Goal: Task Accomplishment & Management: Complete application form

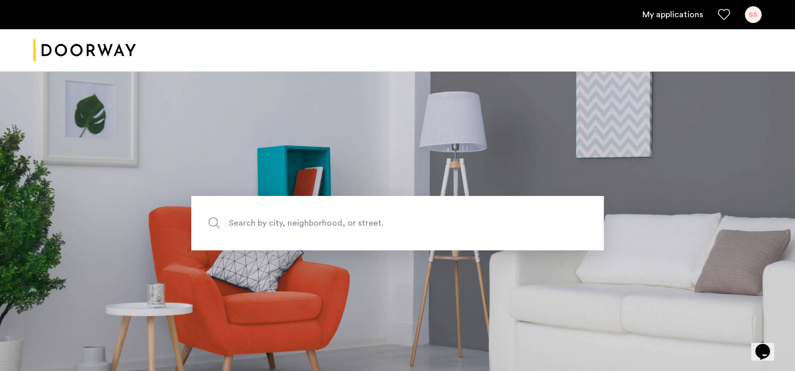
click at [328, 12] on div "SS" at bounding box center [753, 14] width 17 height 17
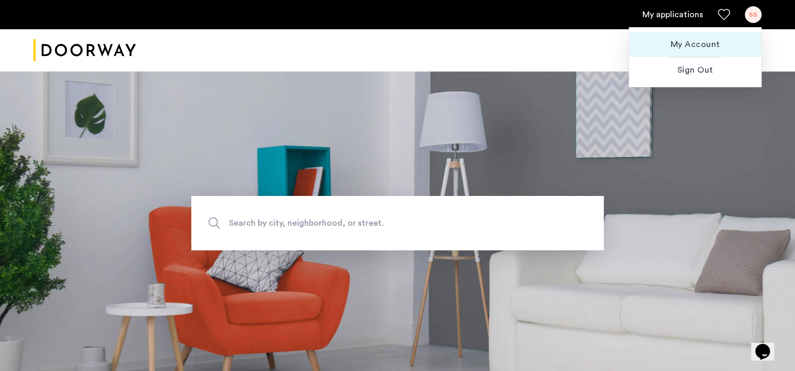
click at [328, 50] on button "My Account" at bounding box center [695, 44] width 132 height 25
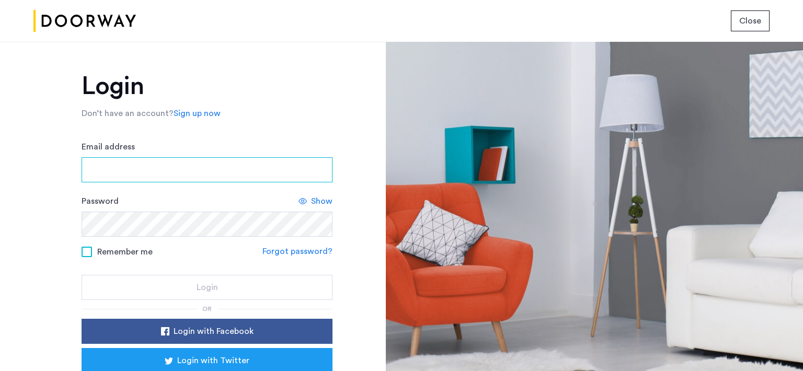
click at [176, 162] on input "Email address" at bounding box center [207, 169] width 251 height 25
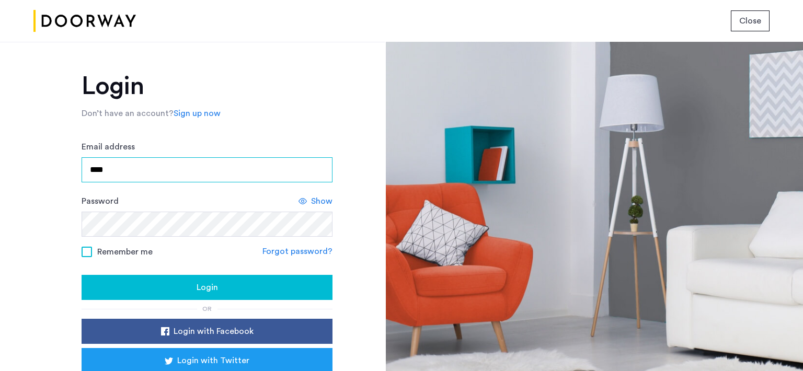
type input "**********"
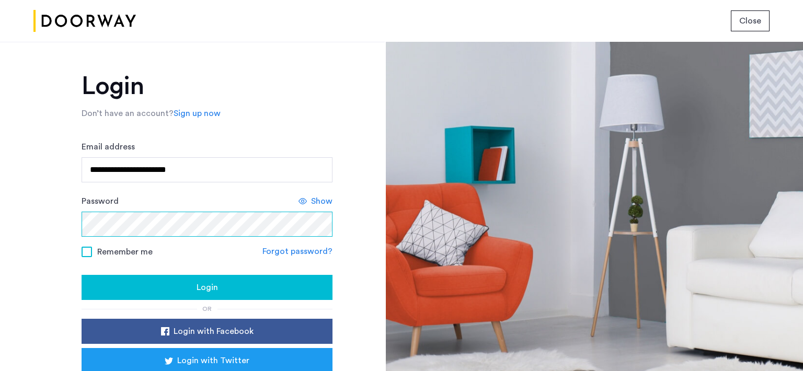
click at [10, 208] on div "**********" at bounding box center [192, 206] width 385 height 329
click at [82, 268] on button "Login" at bounding box center [207, 287] width 251 height 25
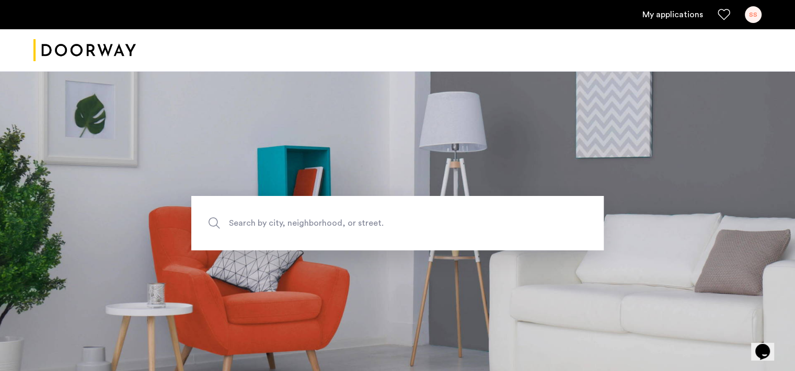
click at [751, 17] on div "SS" at bounding box center [753, 14] width 17 height 17
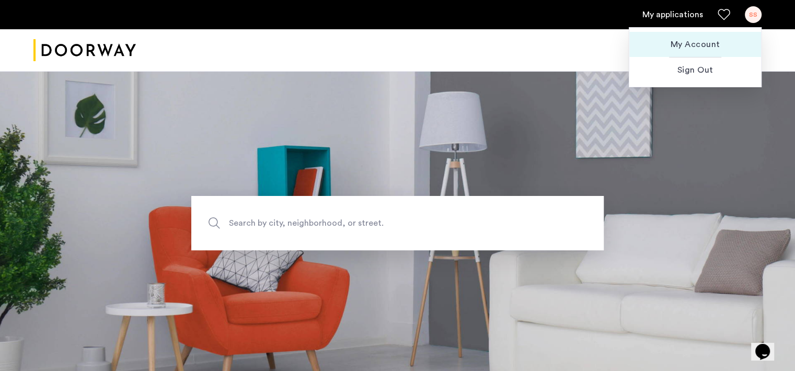
click at [705, 45] on span "My Account" at bounding box center [694, 44] width 115 height 13
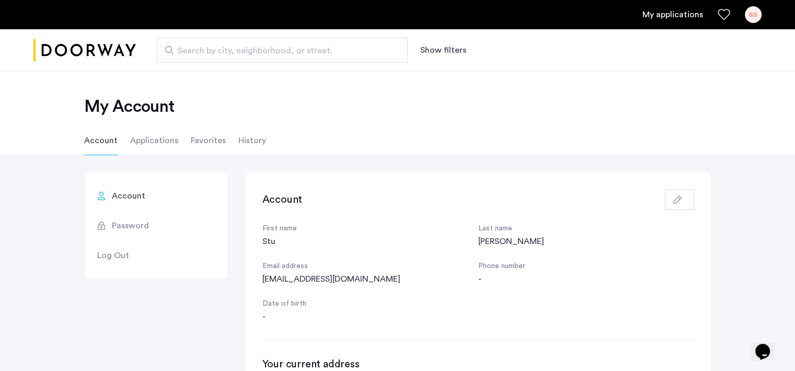
click at [153, 147] on li "Applications" at bounding box center [154, 140] width 48 height 29
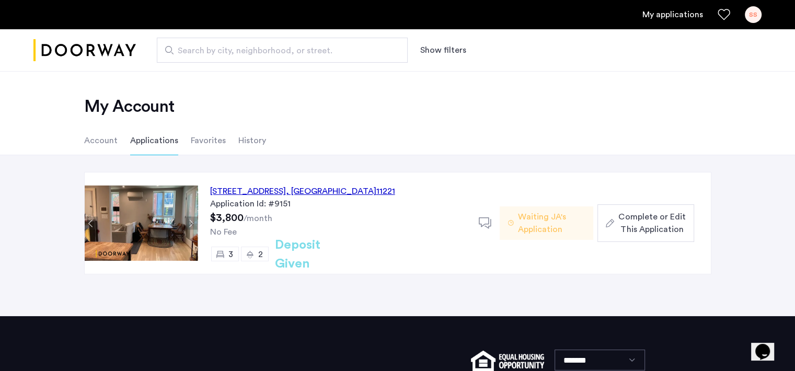
click at [663, 225] on span "Complete or Edit This Application" at bounding box center [651, 223] width 67 height 25
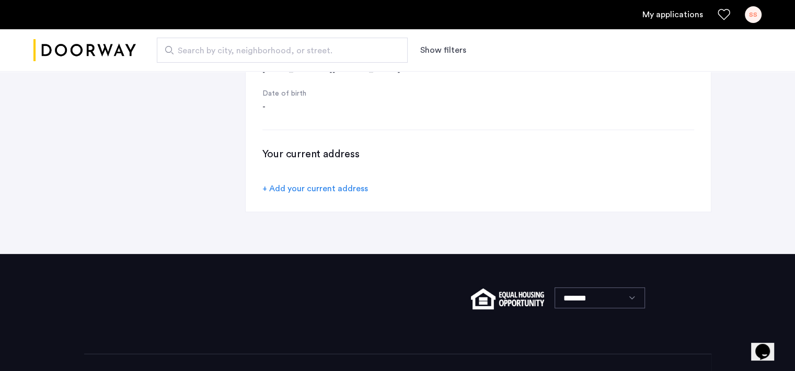
scroll to position [192, 0]
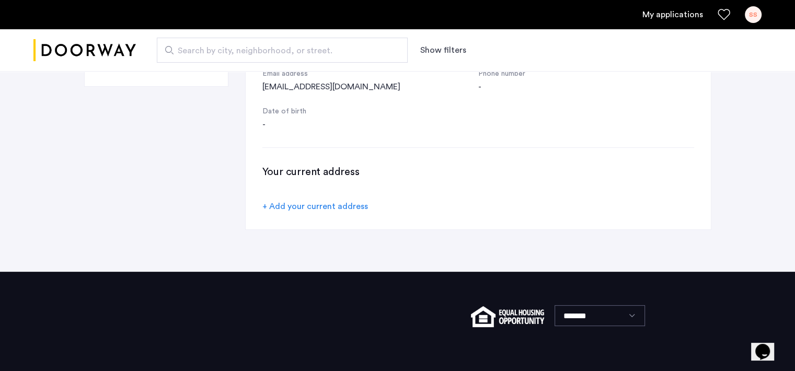
click at [763, 344] on icon "Chat widget" at bounding box center [762, 352] width 15 height 16
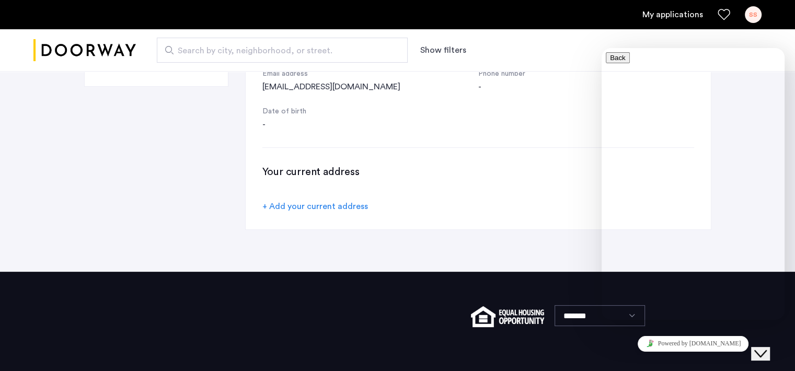
click at [190, 140] on div "Account Password Log Out Account First name Stu Last name Seltzer Email address…" at bounding box center [397, 105] width 627 height 250
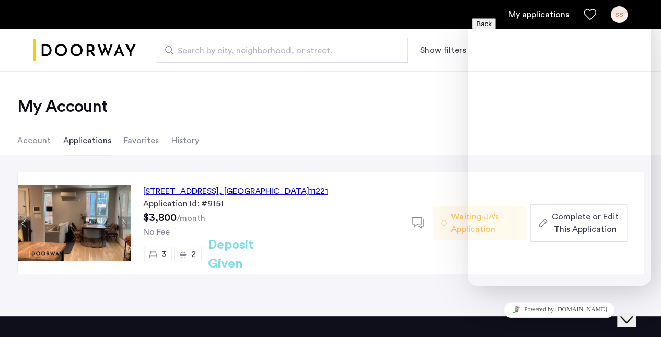
click at [330, 222] on div "1120 Bushwick Avenue, Unit 3F, Brooklyn , NY 11221 Application Id: #9151 $3,800…" at bounding box center [271, 222] width 281 height 101
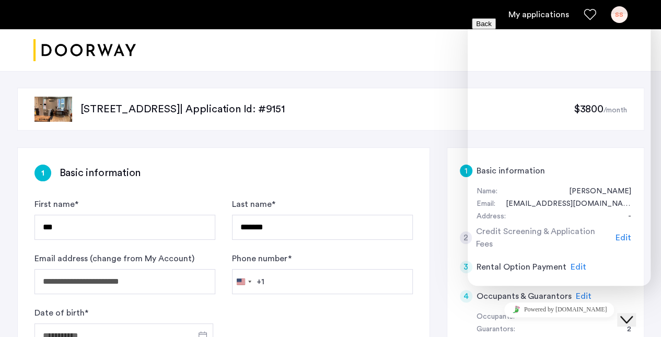
drag, startPoint x: 297, startPoint y: 61, endPoint x: 308, endPoint y: 67, distance: 13.1
click at [297, 62] on div at bounding box center [330, 50] width 661 height 42
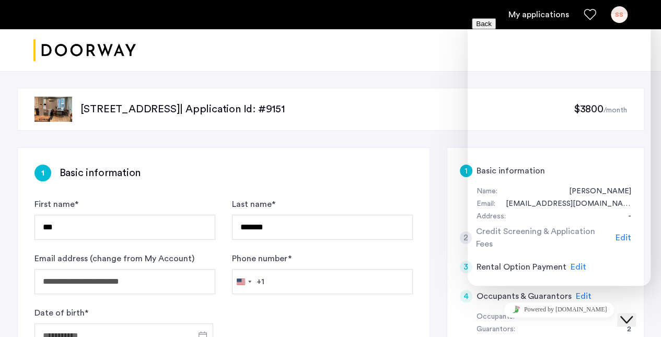
click at [489, 27] on button "Back" at bounding box center [484, 23] width 24 height 11
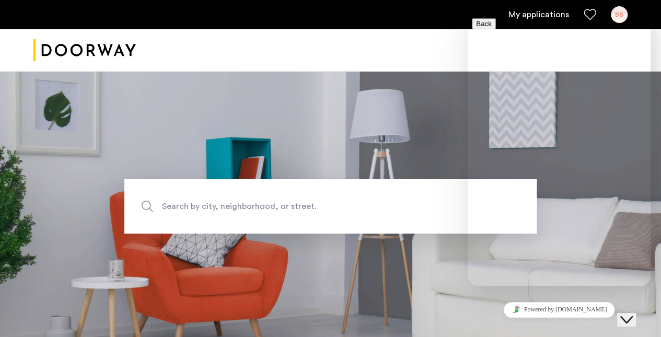
click at [610, 287] on section "Search by city, neighborhood, or street." at bounding box center [330, 206] width 661 height 270
click at [633, 316] on icon "Chat widget" at bounding box center [626, 319] width 13 height 7
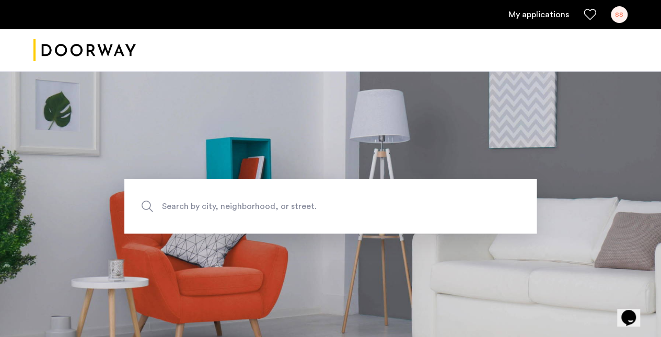
click at [619, 16] on div "SS" at bounding box center [619, 14] width 17 height 17
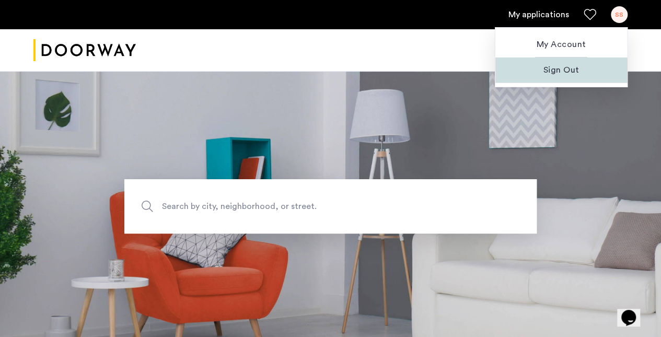
click at [554, 71] on span "Sign Out" at bounding box center [561, 70] width 115 height 13
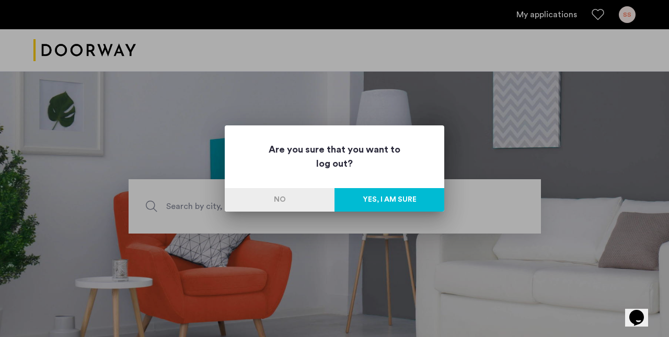
click at [363, 200] on button "Yes, I am sure" at bounding box center [389, 200] width 110 height 24
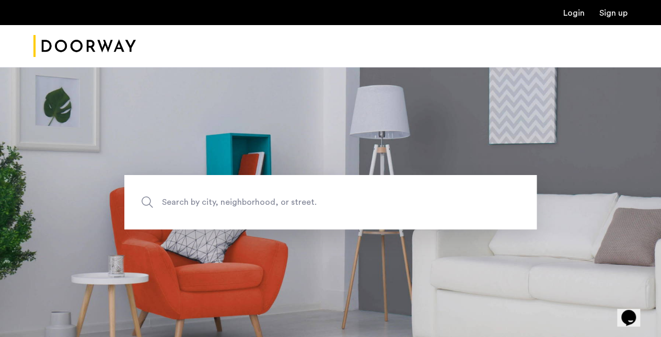
click at [575, 14] on link "Login" at bounding box center [573, 13] width 21 height 8
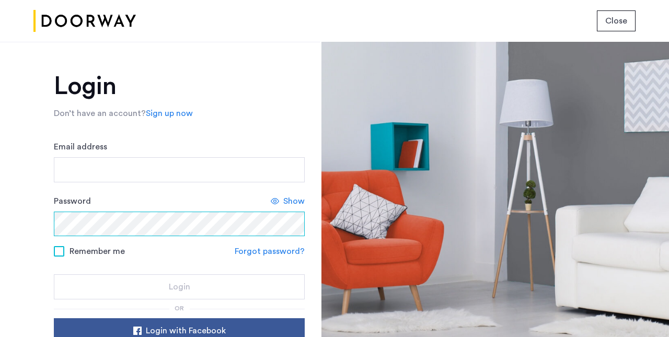
click at [20, 224] on div "Login Don’t have an account? Sign up now Email address Password Show Remember m…" at bounding box center [160, 189] width 320 height 295
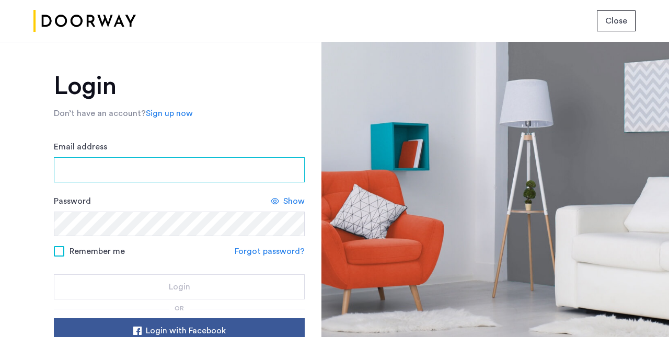
click at [122, 168] on input "Email address" at bounding box center [179, 169] width 251 height 25
click at [177, 169] on input "****" at bounding box center [179, 169] width 251 height 25
click at [178, 169] on input "****" at bounding box center [179, 169] width 251 height 25
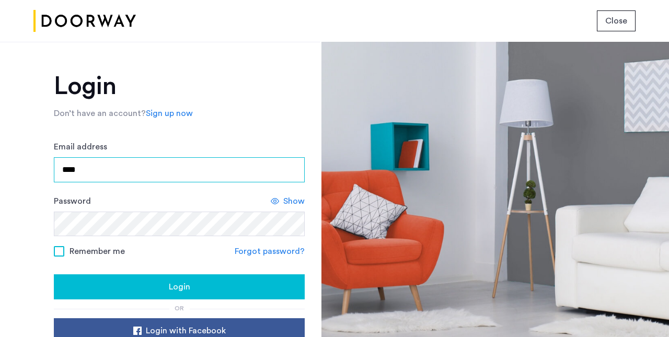
type input "**********"
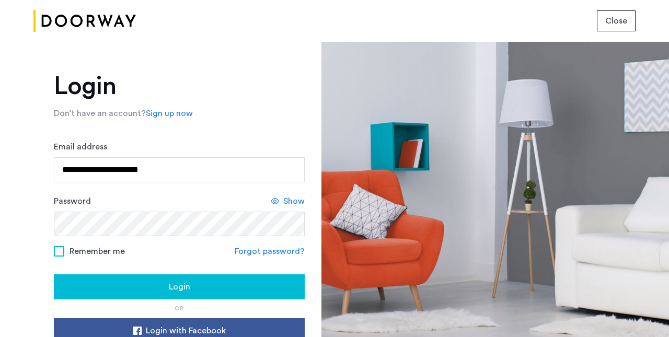
click at [136, 289] on div "Login" at bounding box center [179, 287] width 234 height 13
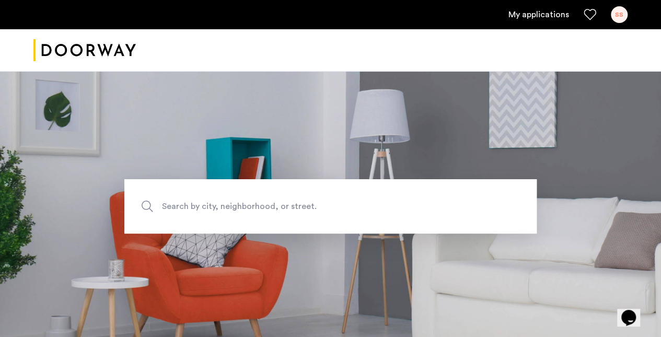
click at [617, 17] on div "SS" at bounding box center [619, 14] width 17 height 17
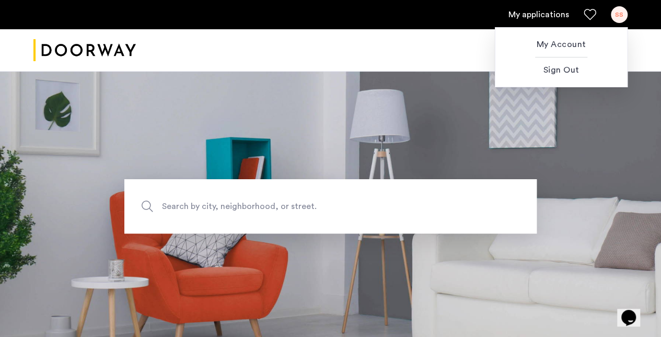
click at [567, 43] on span "My Account" at bounding box center [561, 44] width 115 height 13
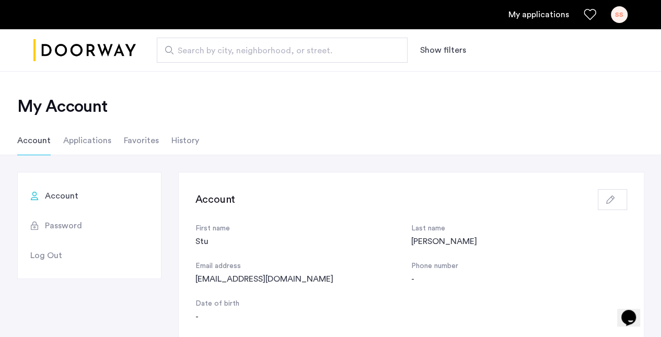
click at [84, 137] on li "Applications" at bounding box center [87, 140] width 48 height 29
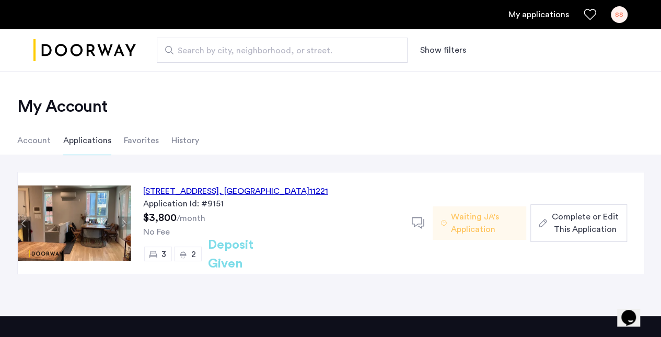
click at [585, 228] on span "Complete or Edit This Application" at bounding box center [584, 223] width 67 height 25
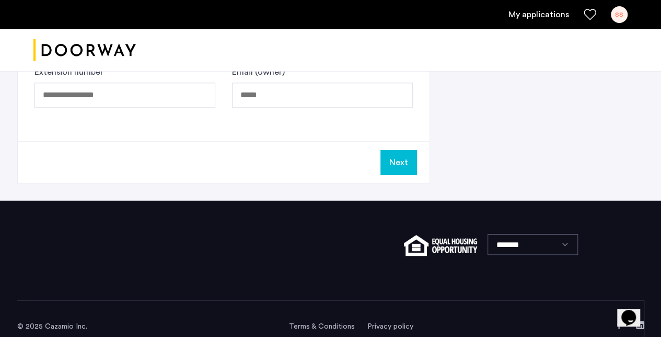
scroll to position [651, 0]
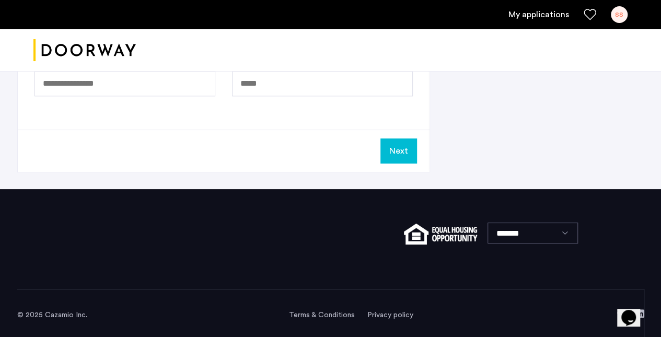
click at [396, 144] on button "Next" at bounding box center [398, 150] width 37 height 25
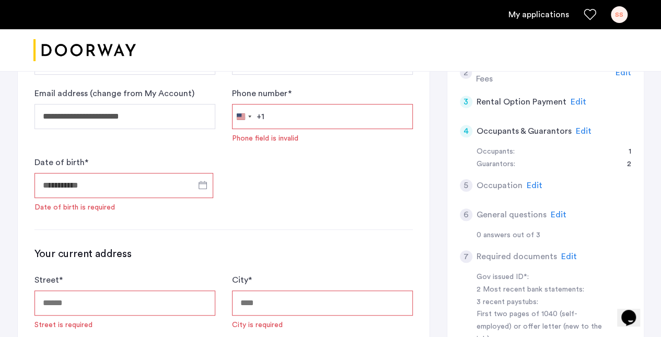
scroll to position [141, 0]
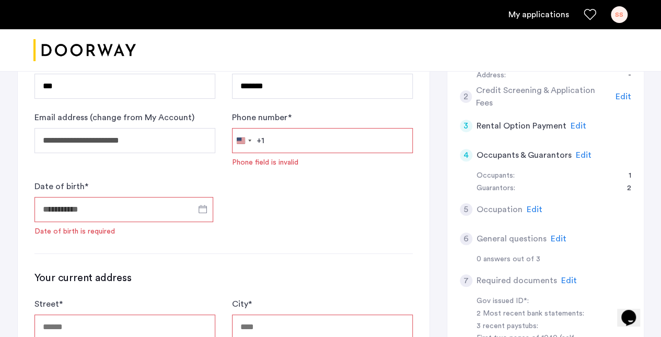
click at [579, 153] on span "Edit" at bounding box center [584, 155] width 16 height 8
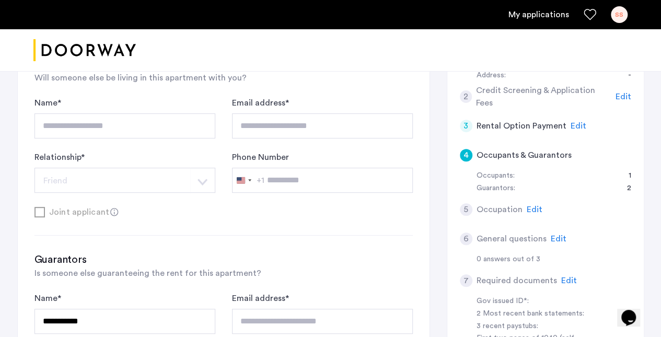
click at [576, 127] on span "Edit" at bounding box center [579, 126] width 16 height 8
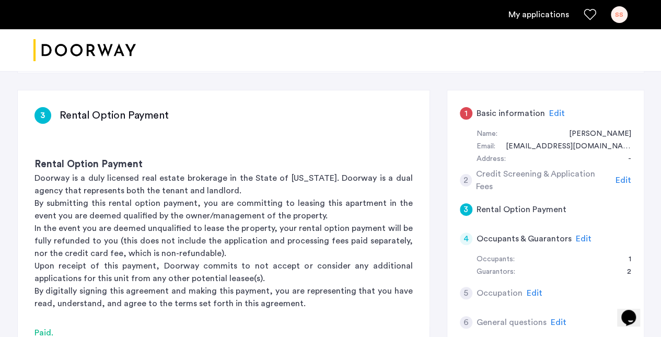
scroll to position [37, 0]
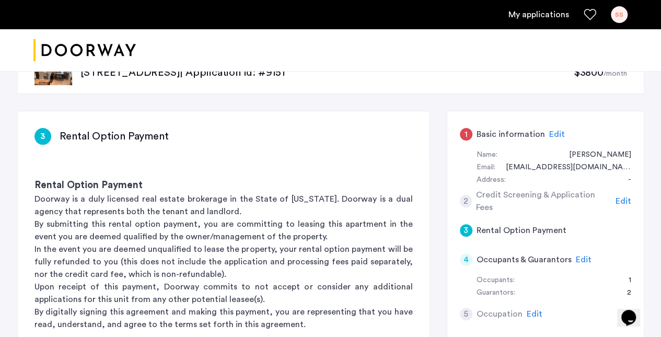
click at [558, 134] on span "Edit" at bounding box center [557, 134] width 16 height 8
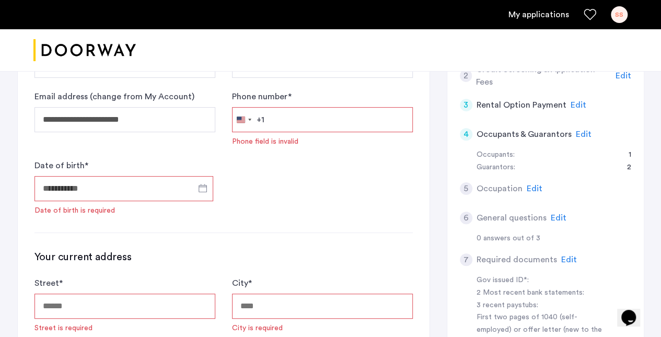
scroll to position [141, 0]
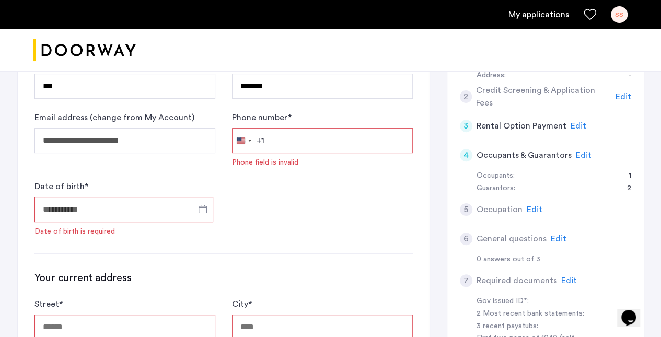
click at [272, 135] on input "Phone number *" at bounding box center [322, 140] width 181 height 25
type input "**********"
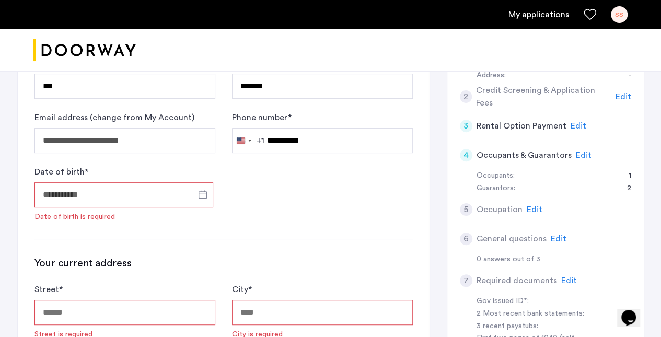
click at [138, 194] on input "Date of birth *" at bounding box center [123, 194] width 179 height 25
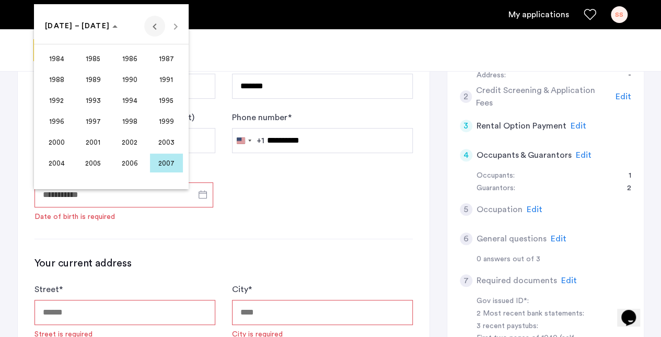
click at [157, 27] on span "Previous 24 years" at bounding box center [154, 26] width 21 height 21
click at [171, 31] on span "Next 24 years" at bounding box center [175, 26] width 21 height 21
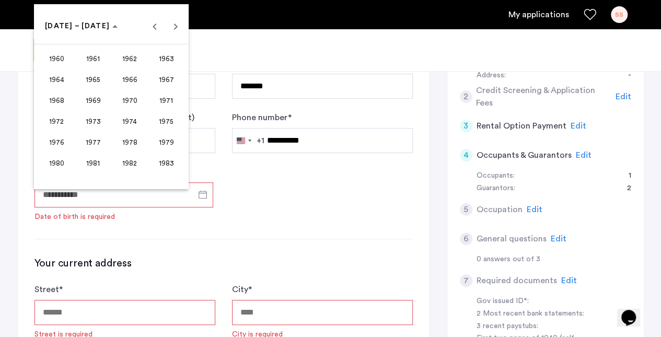
click at [85, 75] on span "1965" at bounding box center [93, 79] width 33 height 19
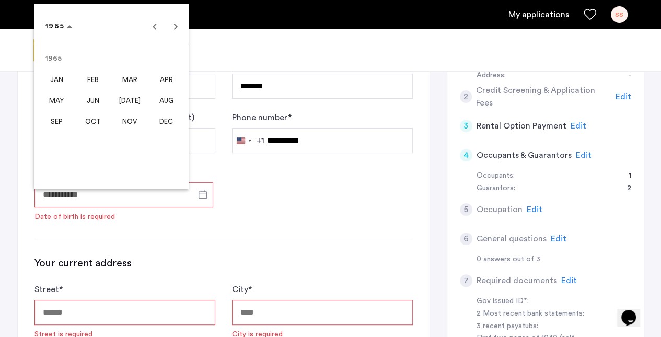
click at [94, 115] on span "OCT" at bounding box center [93, 121] width 33 height 19
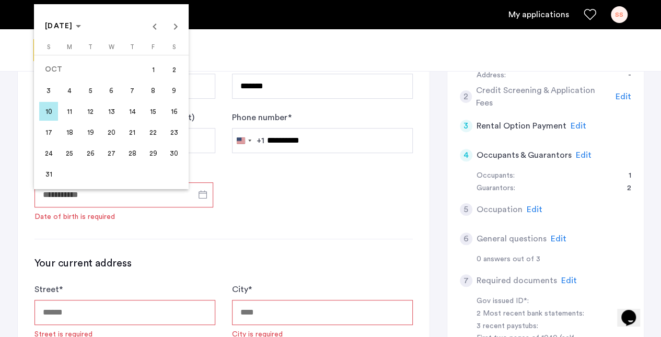
click at [157, 82] on span "8" at bounding box center [153, 90] width 19 height 19
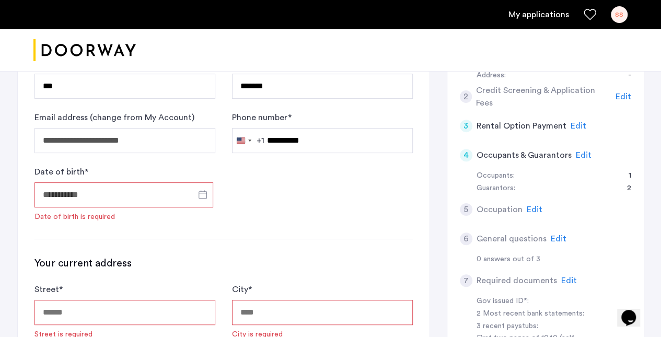
type input "**********"
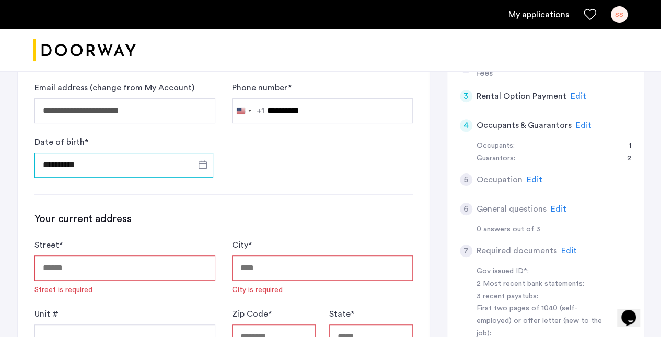
scroll to position [193, 0]
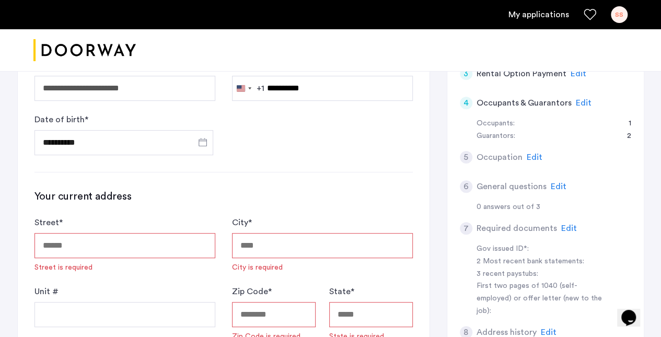
click at [153, 234] on input "Street *" at bounding box center [124, 245] width 181 height 25
type input "**********"
type input "*****"
type input "**"
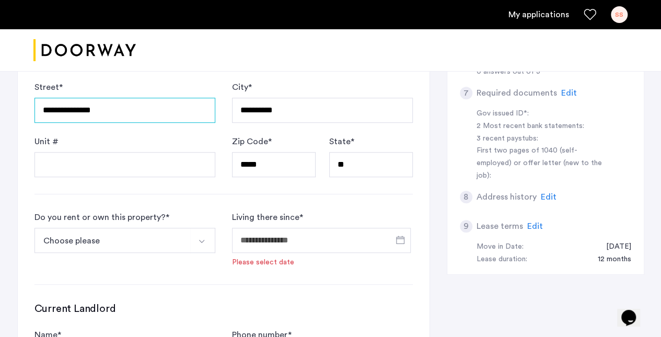
scroll to position [350, 0]
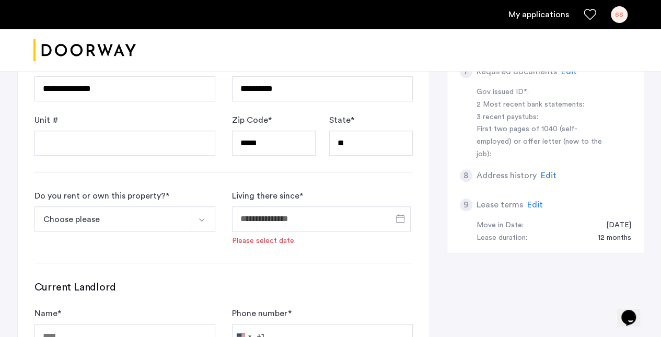
click at [147, 215] on button "Choose please" at bounding box center [112, 218] width 156 height 25
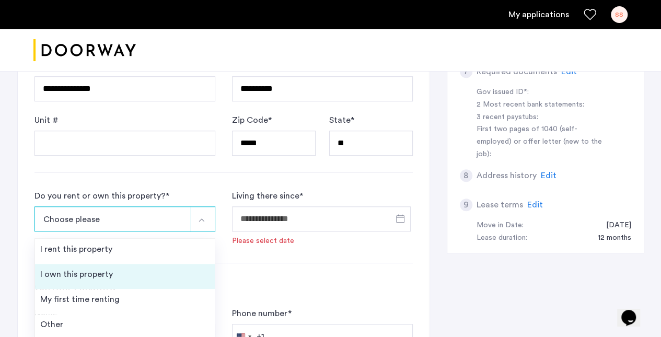
click at [86, 269] on div "I own this property" at bounding box center [76, 274] width 73 height 13
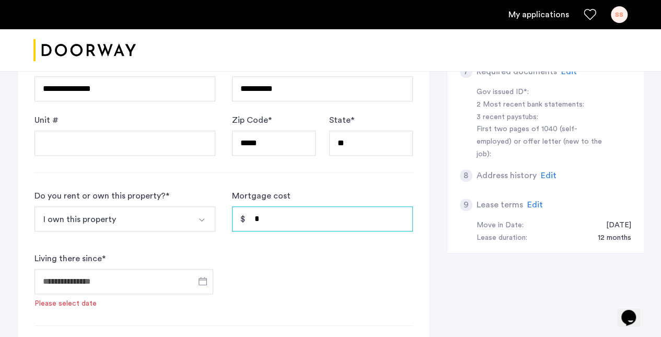
click at [284, 223] on input "*" at bounding box center [322, 218] width 181 height 25
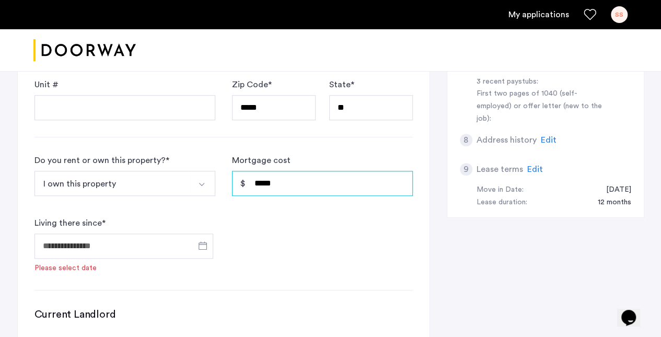
scroll to position [402, 0]
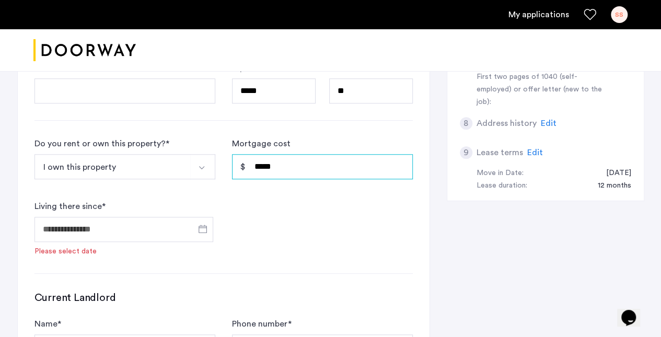
type input "*****"
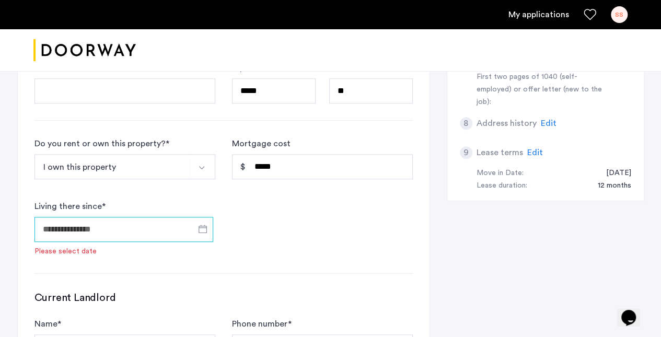
click at [142, 220] on input "Living there since *" at bounding box center [123, 229] width 179 height 25
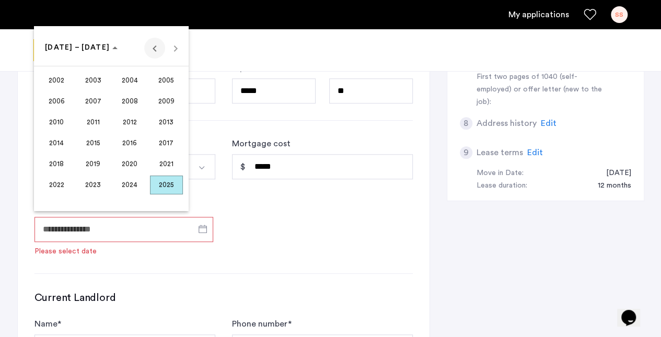
click at [150, 46] on span "Previous 24 years" at bounding box center [154, 48] width 21 height 21
click at [131, 188] on span "2000" at bounding box center [129, 185] width 33 height 19
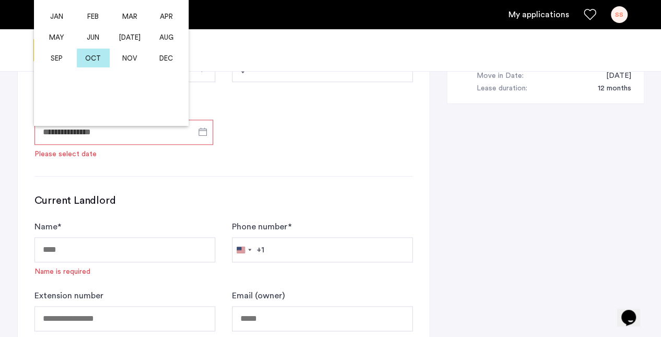
scroll to position [507, 0]
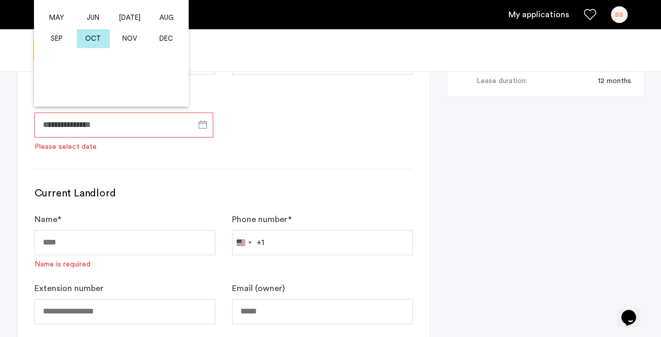
click at [91, 42] on span "OCT" at bounding box center [93, 38] width 33 height 19
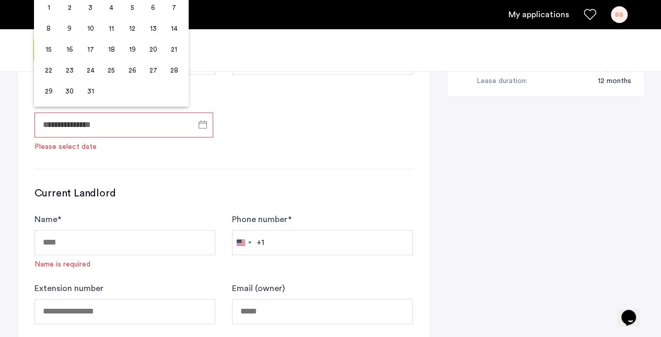
click at [54, 7] on span "1" at bounding box center [48, 7] width 19 height 19
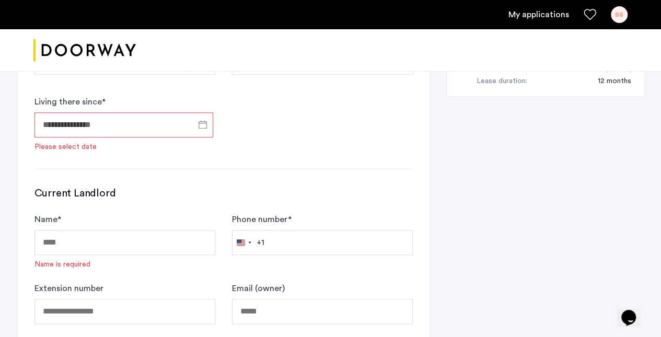
type input "**********"
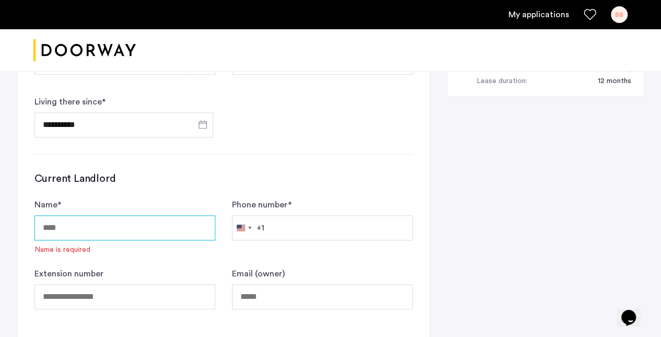
click at [117, 225] on input "Name *" at bounding box center [124, 227] width 181 height 25
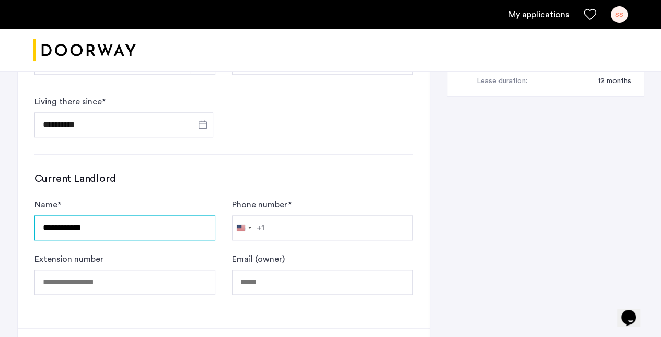
type input "**********"
click at [117, 225] on input "**********" at bounding box center [124, 227] width 181 height 25
type input "**********"
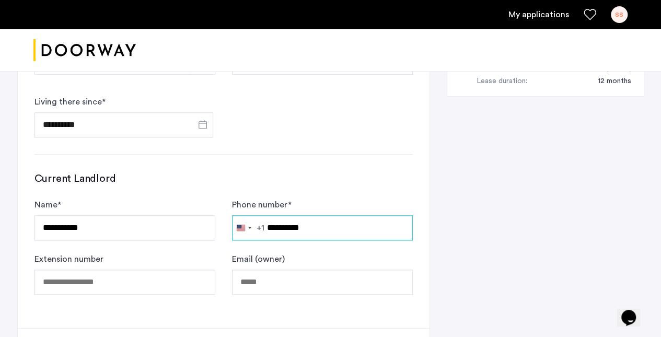
type input "**********"
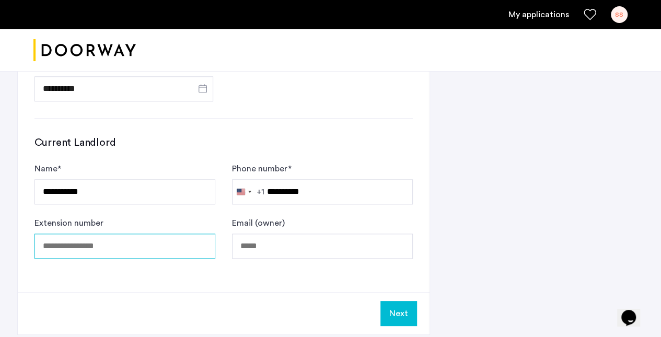
scroll to position [559, 0]
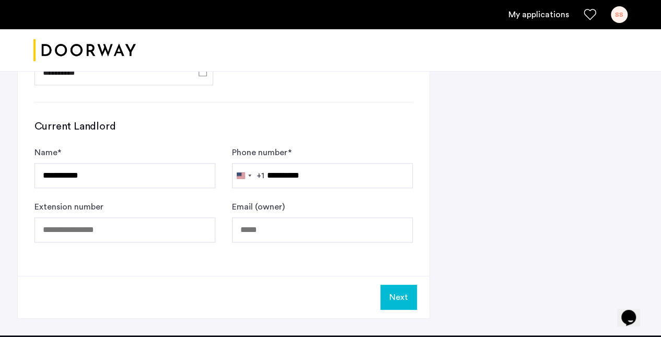
click at [405, 295] on button "Next" at bounding box center [398, 297] width 37 height 25
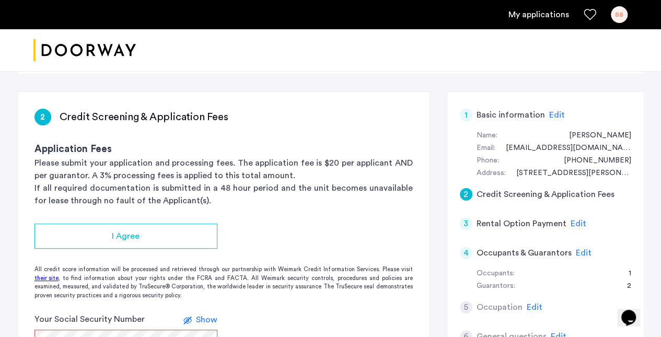
scroll to position [104, 0]
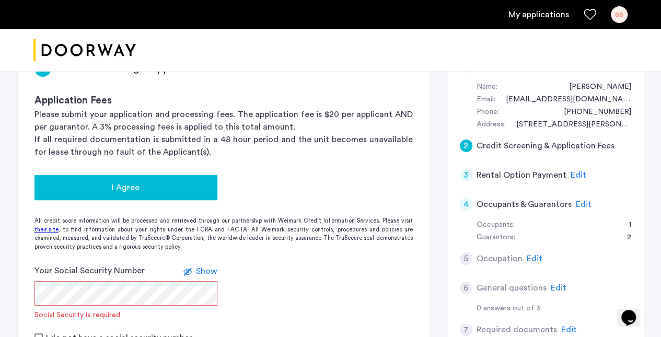
click at [112, 193] on button "I Agree" at bounding box center [125, 187] width 183 height 25
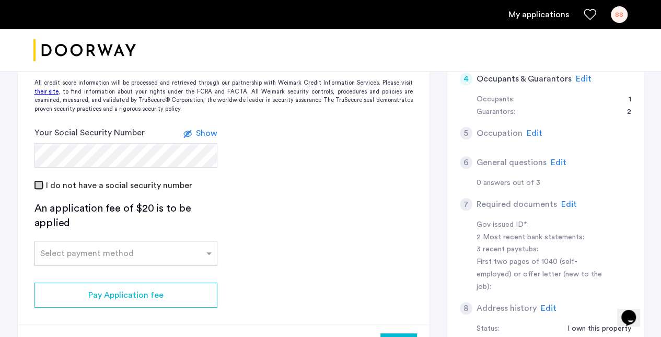
scroll to position [261, 0]
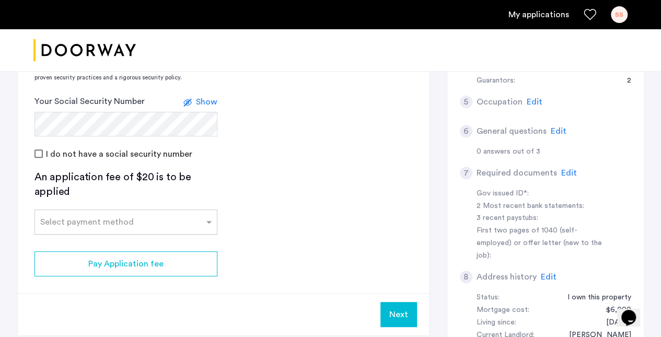
click at [117, 225] on div "Select payment method" at bounding box center [87, 222] width 94 height 13
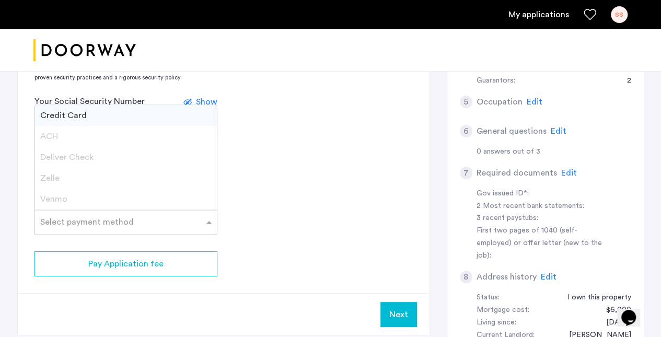
click at [82, 117] on span "Credit Card" at bounding box center [63, 115] width 47 height 8
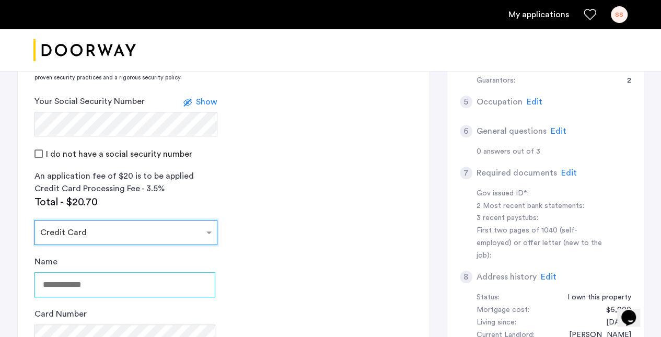
click at [107, 286] on input "Name" at bounding box center [124, 284] width 181 height 25
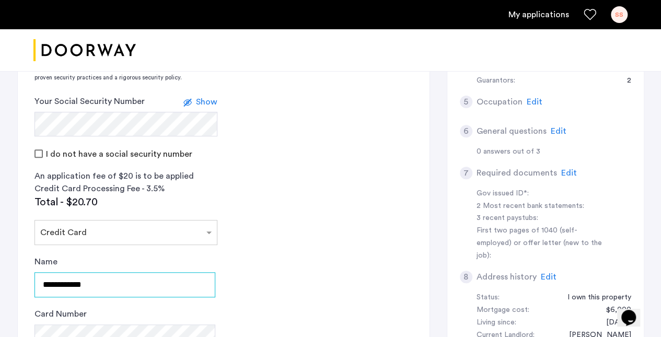
type input "**********"
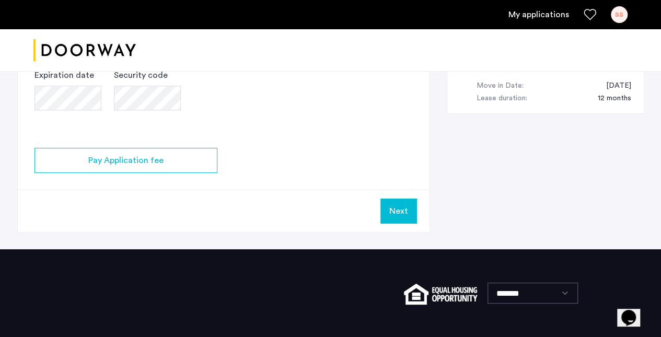
scroll to position [575, 0]
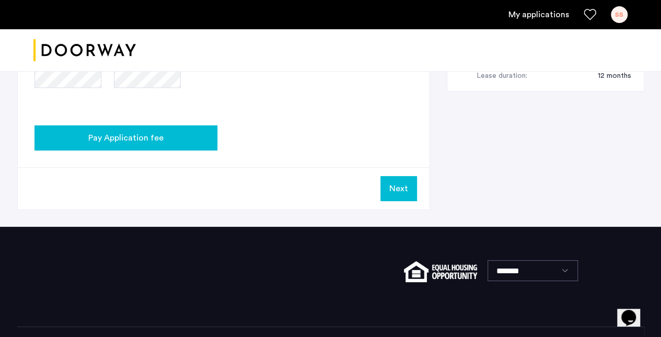
click at [138, 145] on button "Pay Application fee" at bounding box center [125, 137] width 183 height 25
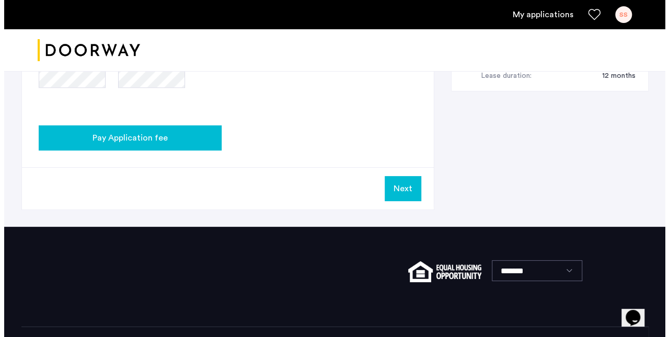
scroll to position [0, 0]
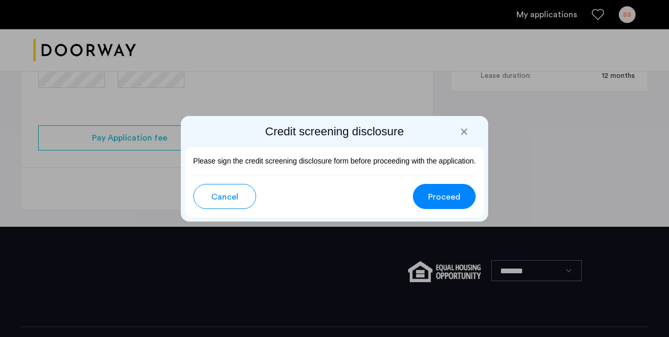
click at [433, 193] on span "Proceed" at bounding box center [444, 197] width 32 height 13
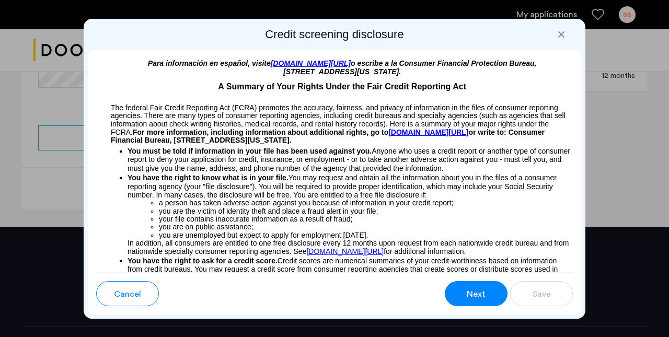
click at [482, 293] on span "Next" at bounding box center [476, 294] width 19 height 13
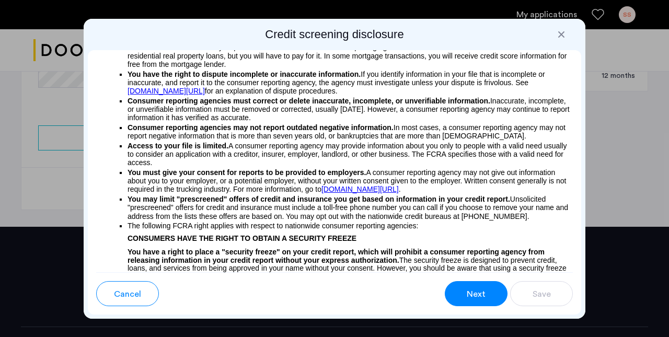
click at [481, 293] on span "Next" at bounding box center [476, 294] width 19 height 13
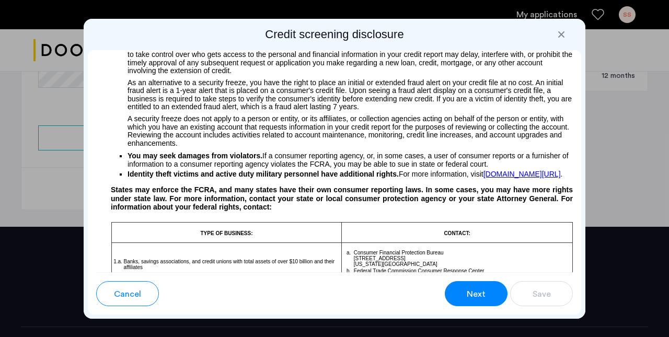
click at [481, 293] on span "Next" at bounding box center [476, 294] width 19 height 13
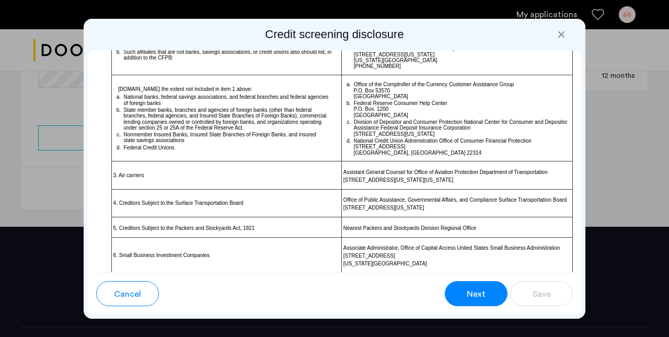
click at [481, 293] on span "Next" at bounding box center [476, 294] width 19 height 13
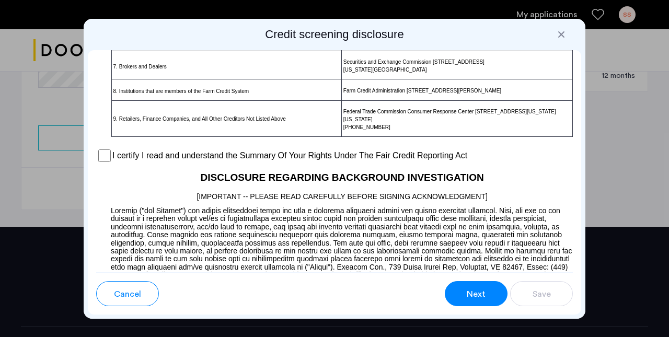
click at [481, 293] on span "Next" at bounding box center [476, 294] width 19 height 13
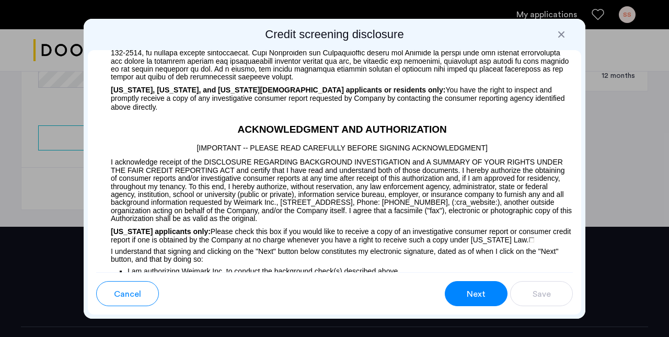
click at [481, 293] on span "Next" at bounding box center [476, 294] width 19 height 13
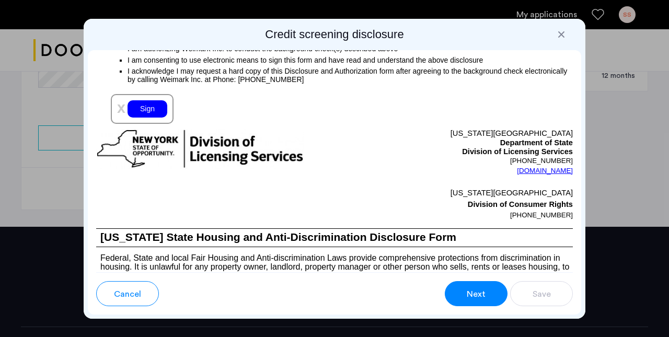
click at [481, 293] on span "Next" at bounding box center [476, 294] width 19 height 13
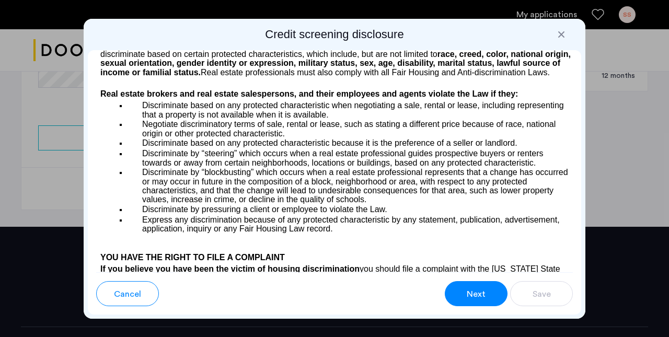
click at [481, 293] on span "Next" at bounding box center [476, 294] width 19 height 13
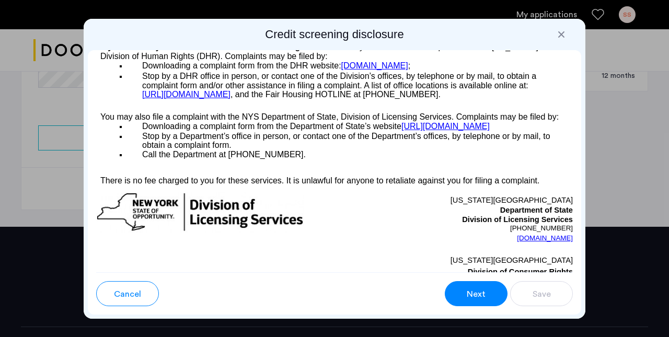
click at [481, 293] on span "Next" at bounding box center [476, 294] width 19 height 13
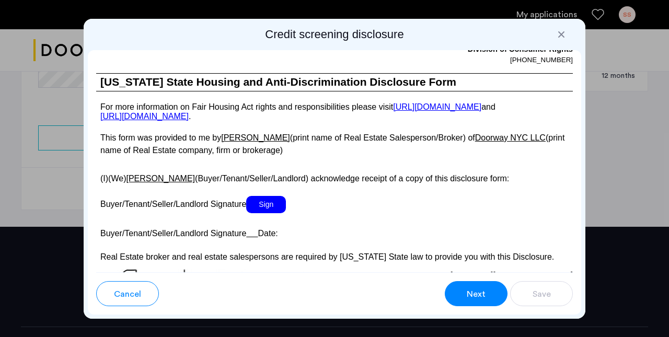
click at [481, 293] on span "Next" at bounding box center [476, 294] width 19 height 13
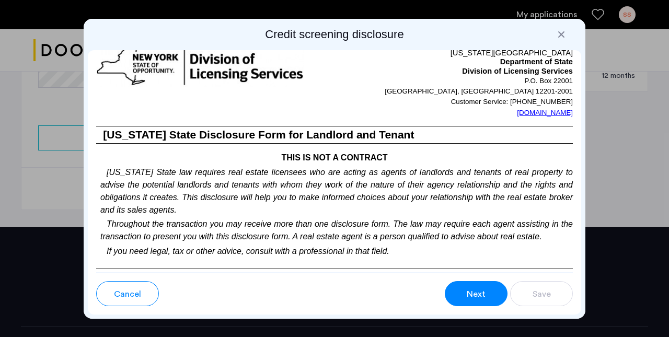
click at [481, 293] on span "Next" at bounding box center [476, 294] width 19 height 13
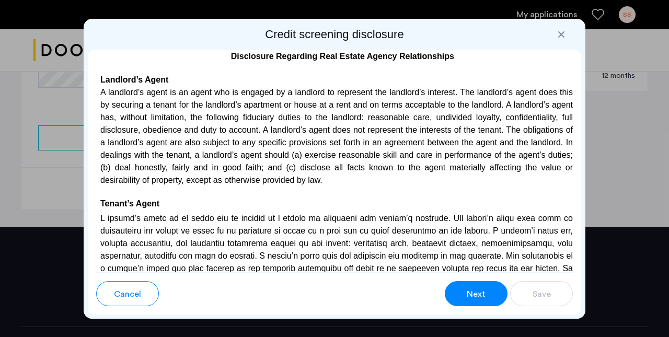
click at [481, 293] on span "Next" at bounding box center [476, 294] width 19 height 13
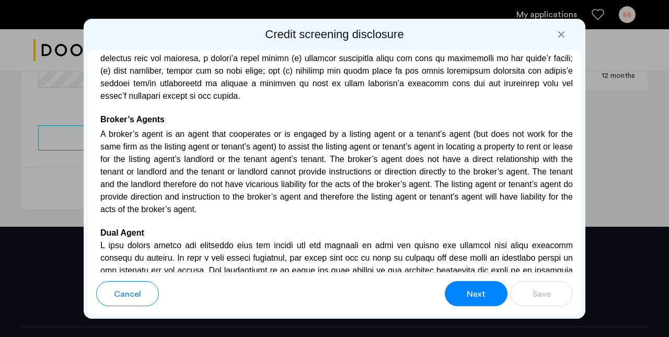
click at [481, 293] on span "Next" at bounding box center [476, 294] width 19 height 13
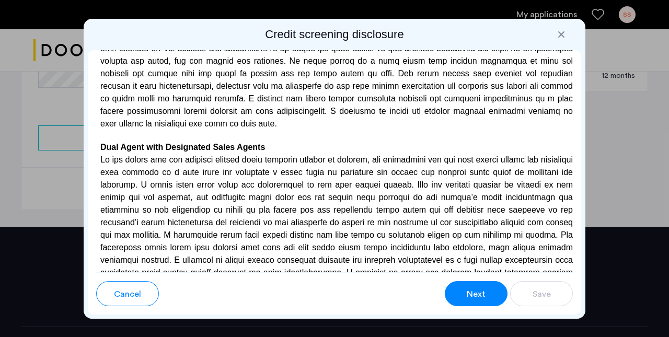
click at [481, 293] on span "Next" at bounding box center [476, 294] width 19 height 13
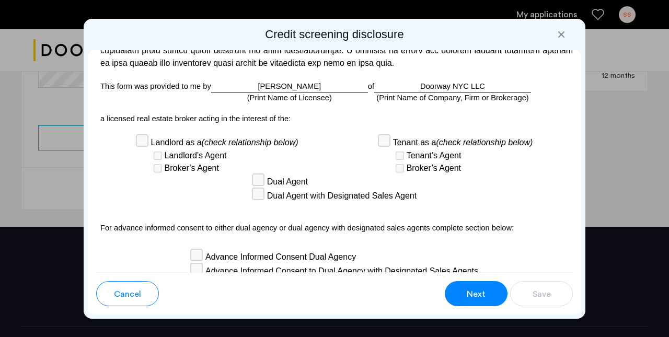
click at [481, 293] on span "Next" at bounding box center [476, 294] width 19 height 13
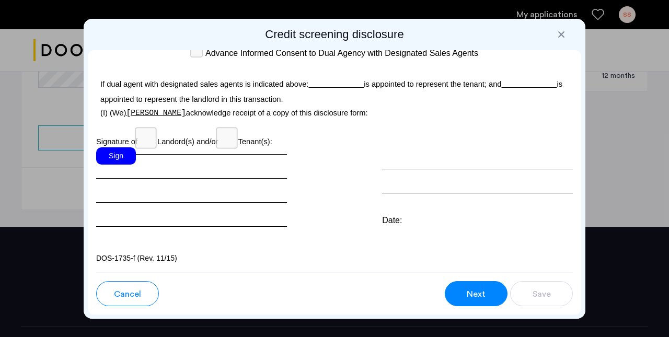
click at [481, 293] on span "Next" at bounding box center [476, 294] width 19 height 13
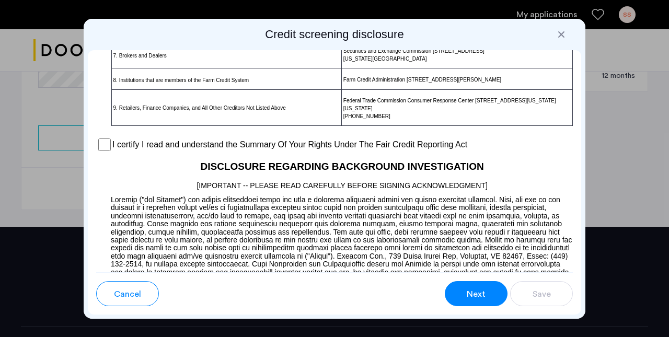
scroll to position [897, 0]
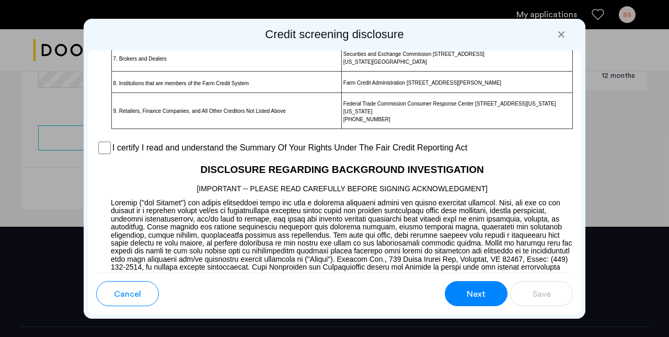
click at [481, 293] on span "Next" at bounding box center [476, 294] width 19 height 13
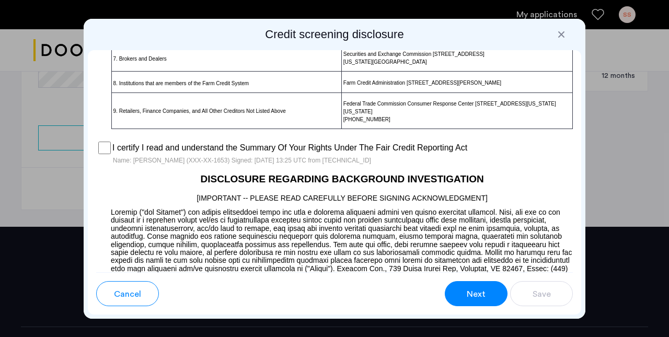
click at [489, 300] on button "Next" at bounding box center [476, 293] width 63 height 25
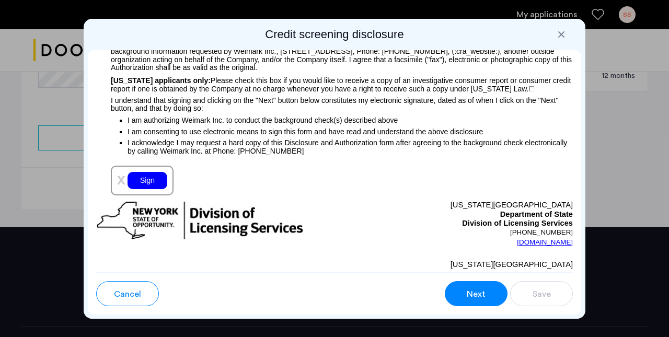
scroll to position [1295, 0]
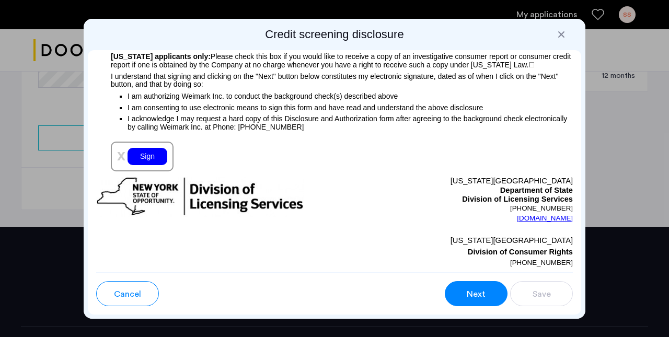
click at [489, 299] on button "Next" at bounding box center [476, 293] width 63 height 25
click at [132, 158] on div "Sign" at bounding box center [147, 156] width 40 height 17
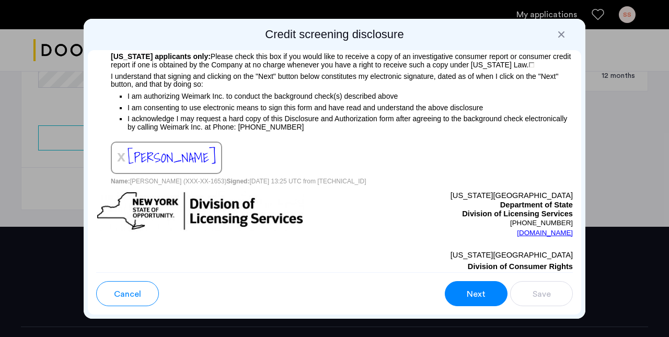
click at [483, 288] on span "Next" at bounding box center [476, 294] width 19 height 13
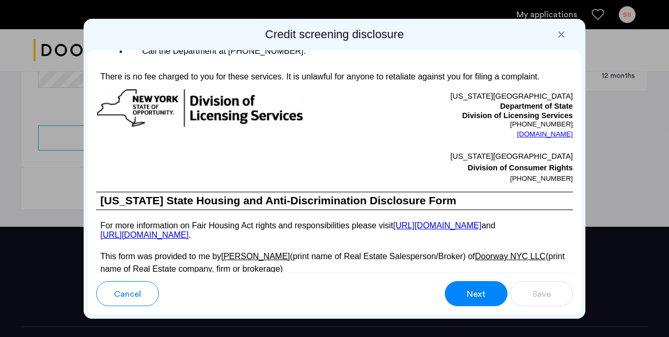
scroll to position [2089, 0]
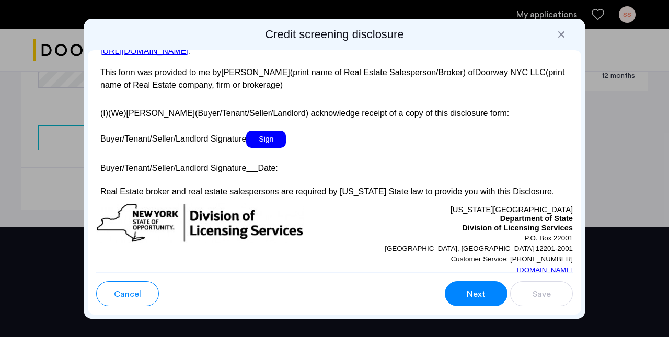
click at [273, 148] on span "Sign" at bounding box center [266, 139] width 40 height 17
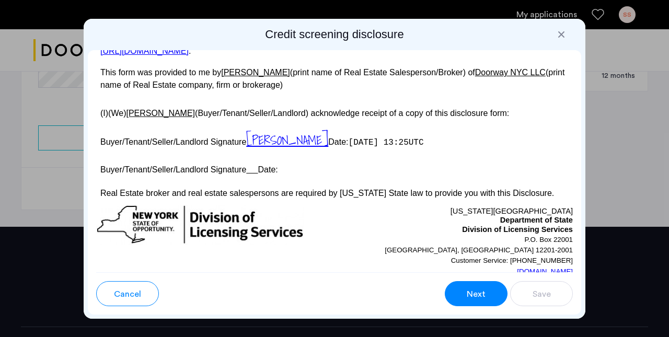
click at [492, 292] on button "Next" at bounding box center [476, 293] width 63 height 25
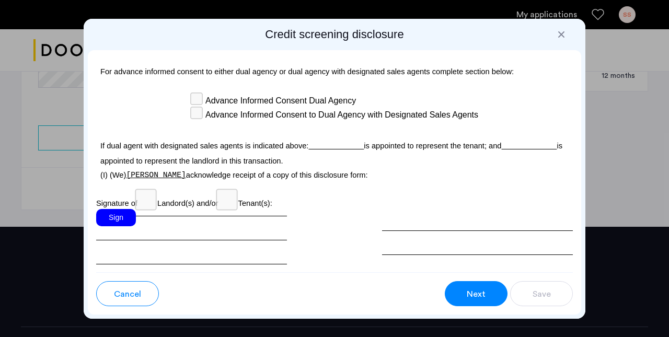
scroll to position [3365, 0]
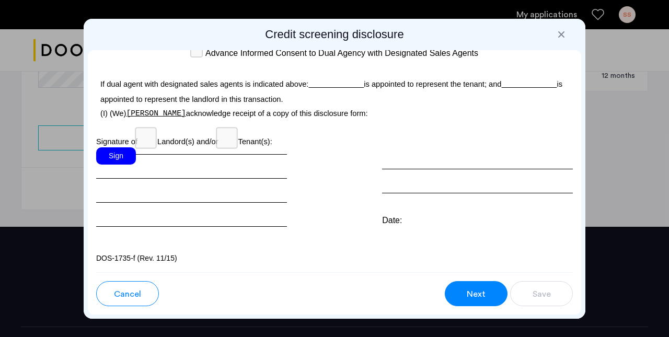
click at [104, 161] on div "Sign" at bounding box center [116, 155] width 40 height 17
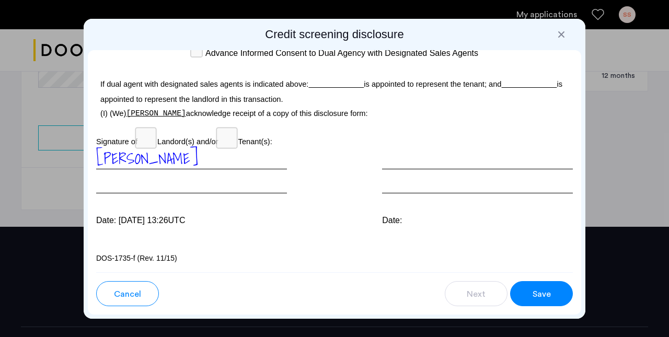
click at [536, 293] on span "Save" at bounding box center [541, 294] width 18 height 13
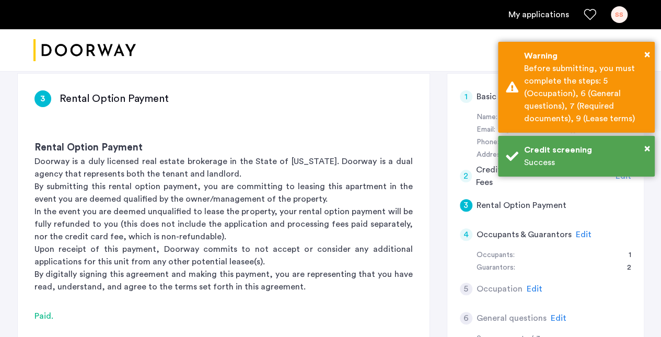
scroll to position [52, 0]
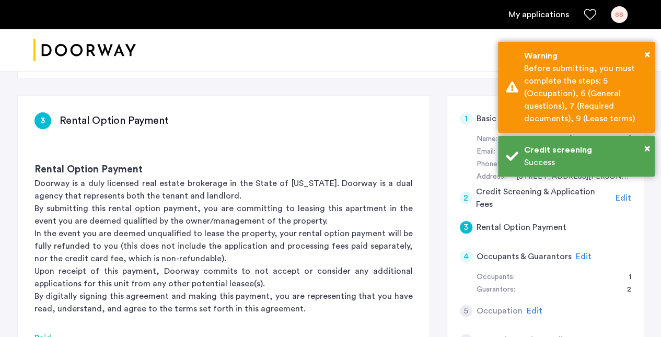
click at [584, 257] on span "Edit" at bounding box center [584, 256] width 16 height 8
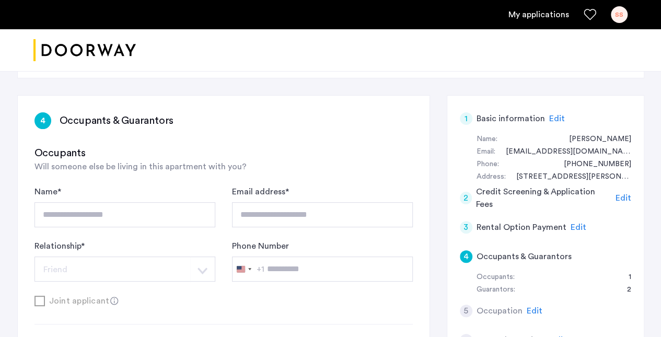
drag, startPoint x: 122, startPoint y: 212, endPoint x: 282, endPoint y: 148, distance: 172.6
click at [282, 148] on h3 "Occupants" at bounding box center [223, 153] width 378 height 15
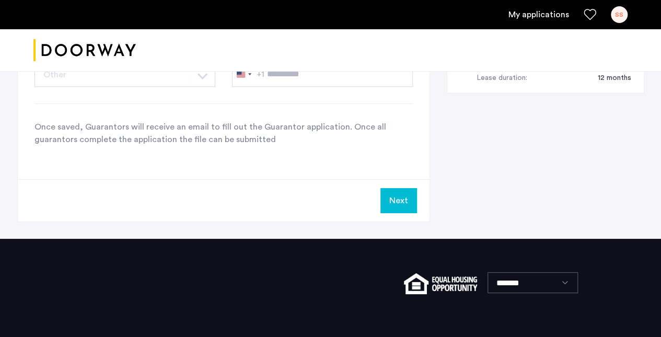
scroll to position [575, 0]
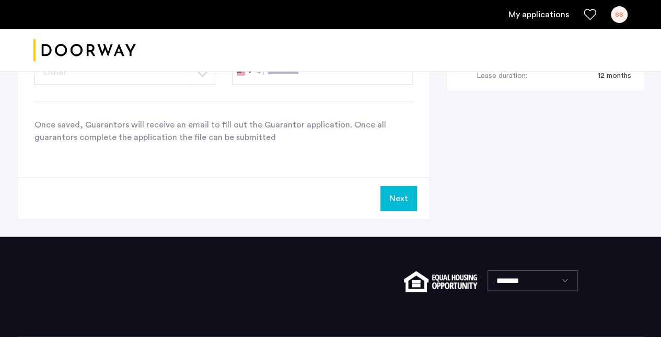
click at [389, 199] on button "Next" at bounding box center [398, 198] width 37 height 25
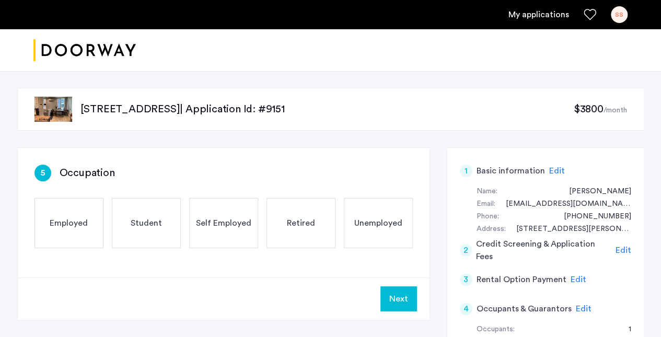
click at [57, 223] on span "Employed" at bounding box center [69, 223] width 38 height 13
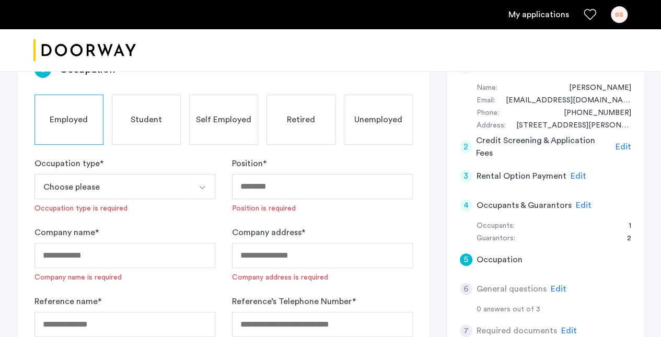
scroll to position [104, 0]
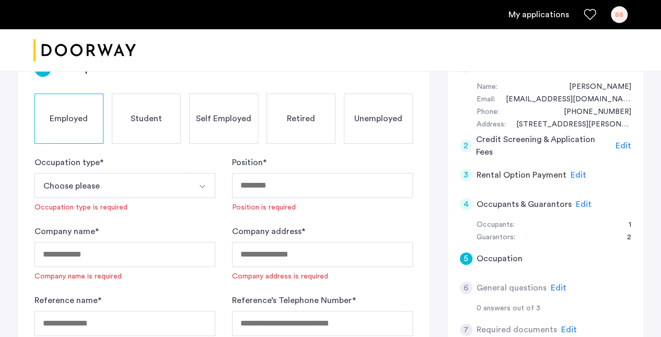
click at [107, 187] on button "Choose please" at bounding box center [112, 185] width 156 height 25
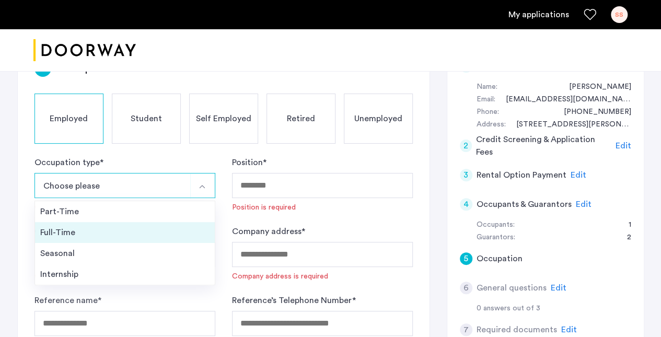
click at [74, 234] on div "Full-Time" at bounding box center [124, 232] width 169 height 13
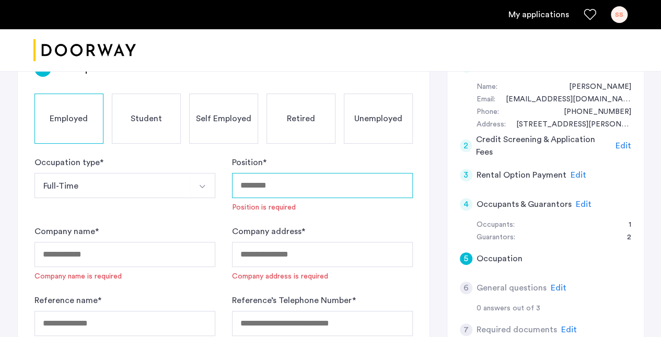
click at [290, 184] on input "Position *" at bounding box center [322, 185] width 181 height 25
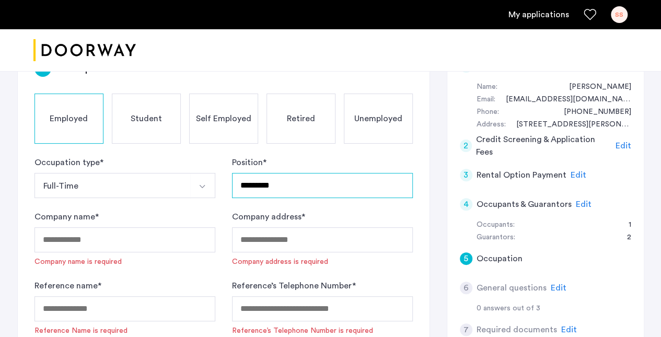
type input "*********"
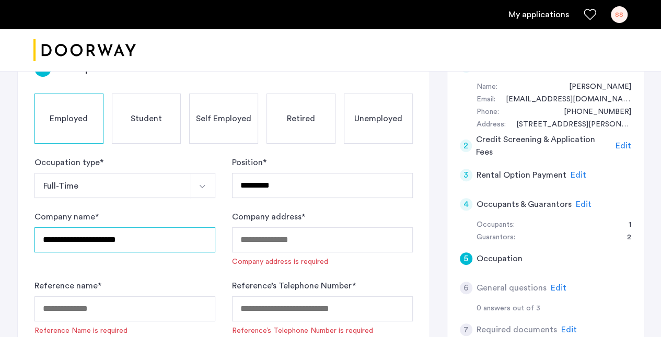
type input "**********"
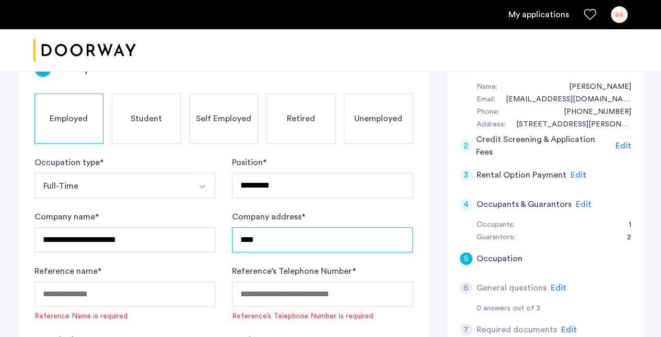
type input "**********"
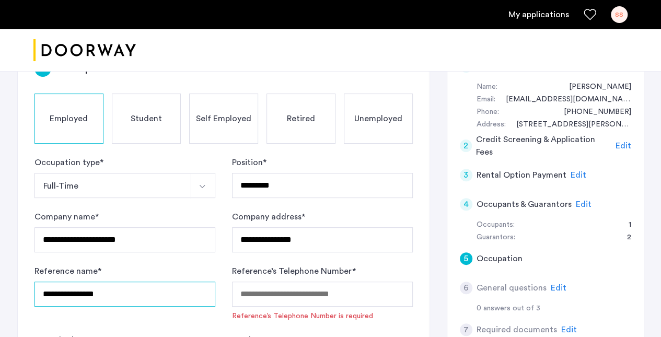
type input "**********"
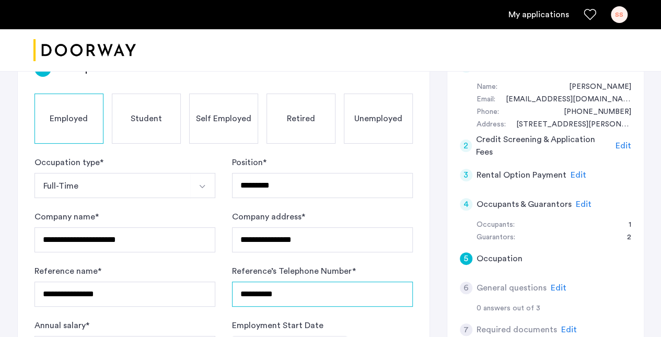
type input "**********"
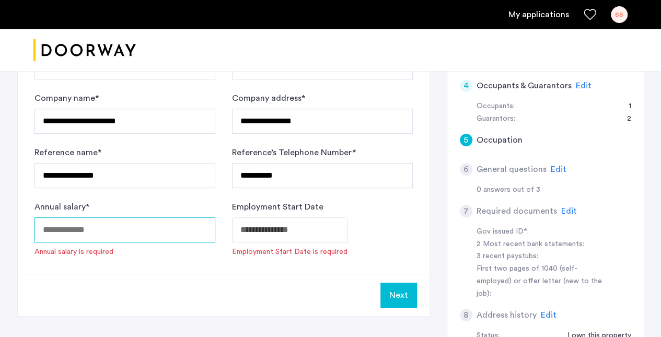
scroll to position [231, 0]
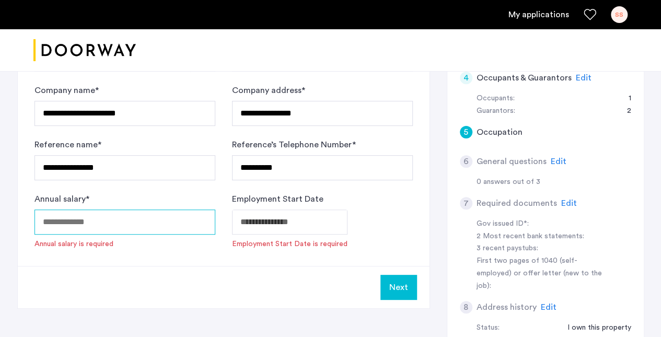
click at [119, 214] on input "Annual salary *" at bounding box center [124, 222] width 181 height 25
type input "******"
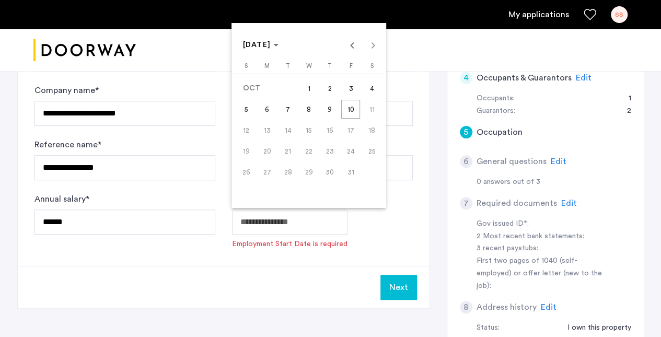
click at [309, 105] on span "8" at bounding box center [308, 109] width 19 height 19
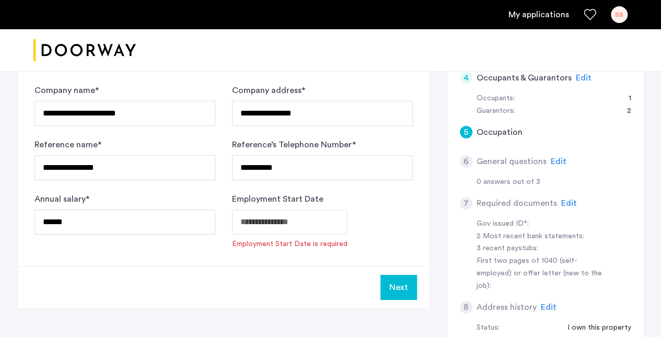
type input "**********"
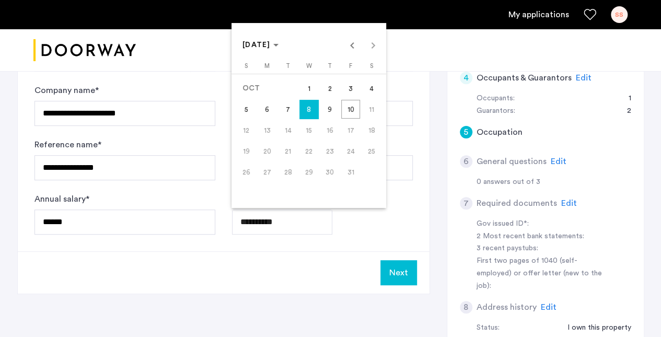
click at [279, 43] on span "[DATE]" at bounding box center [261, 45] width 36 height 9
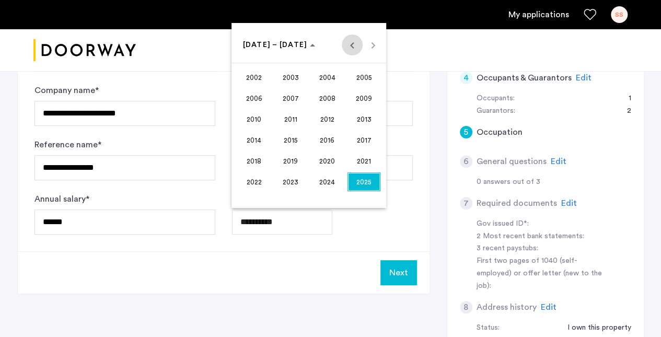
click at [350, 48] on span "Previous 24 years" at bounding box center [352, 44] width 21 height 21
click at [253, 184] on span "1998" at bounding box center [254, 181] width 33 height 19
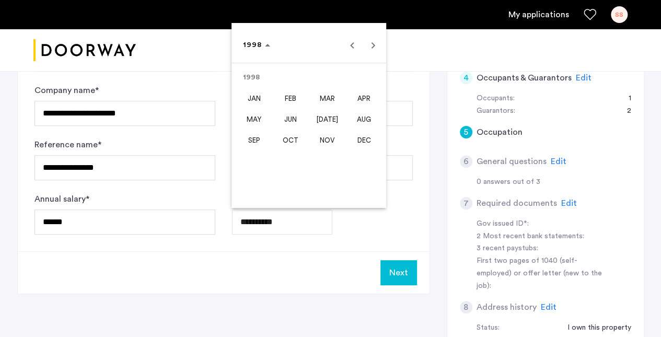
click at [393, 261] on div at bounding box center [330, 168] width 661 height 337
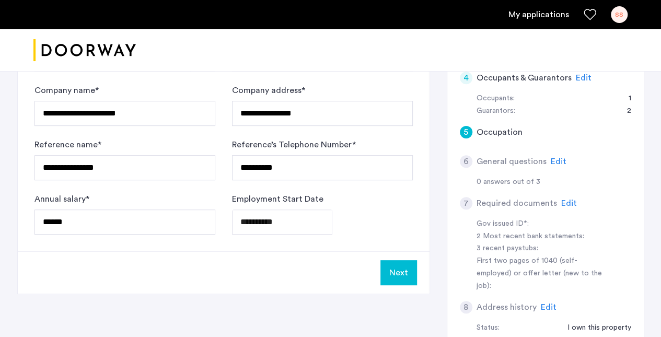
click at [404, 271] on button "Next" at bounding box center [398, 272] width 37 height 25
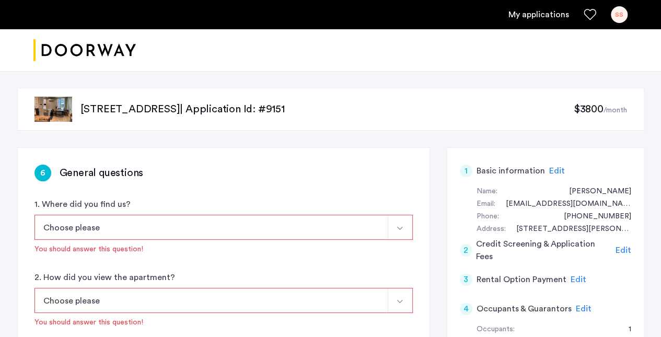
click at [192, 224] on button "Choose please" at bounding box center [211, 227] width 354 height 25
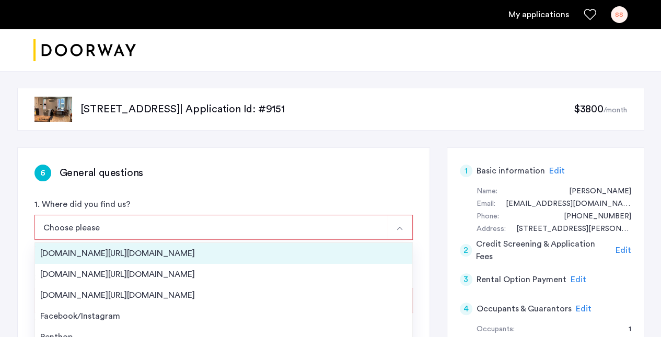
click at [110, 258] on div "[DOMAIN_NAME][URL][DOMAIN_NAME]" at bounding box center [223, 253] width 367 height 13
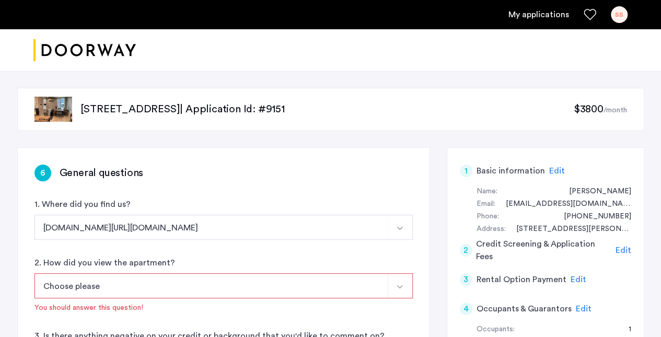
click at [169, 230] on button "[DOMAIN_NAME][URL][DOMAIN_NAME]" at bounding box center [211, 227] width 354 height 25
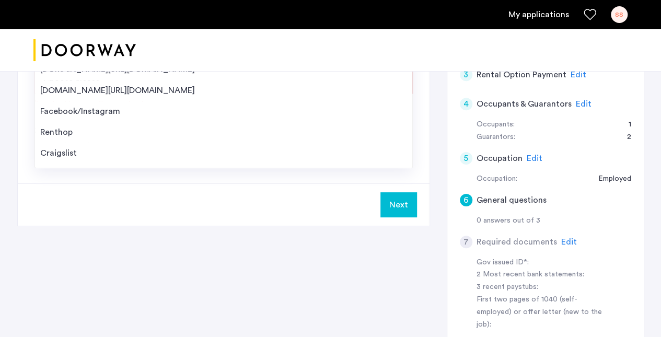
scroll to position [209, 0]
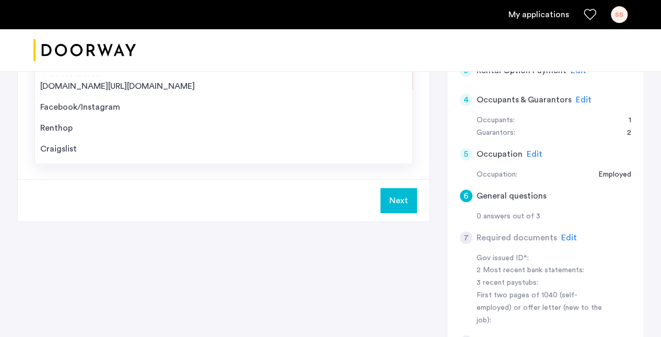
click at [183, 218] on div "Next" at bounding box center [224, 200] width 412 height 42
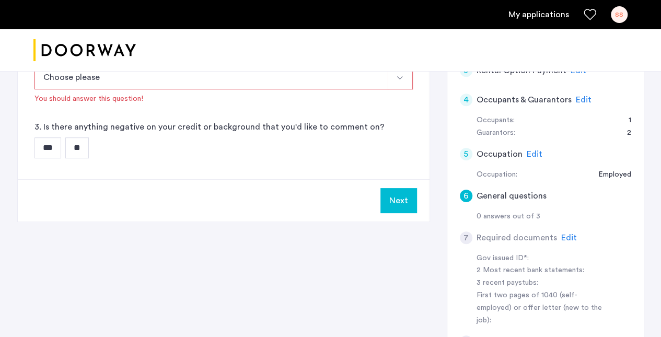
click at [398, 198] on button "Next" at bounding box center [398, 200] width 37 height 25
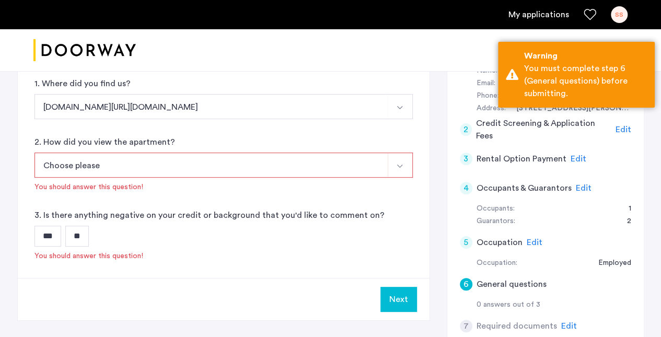
scroll to position [104, 0]
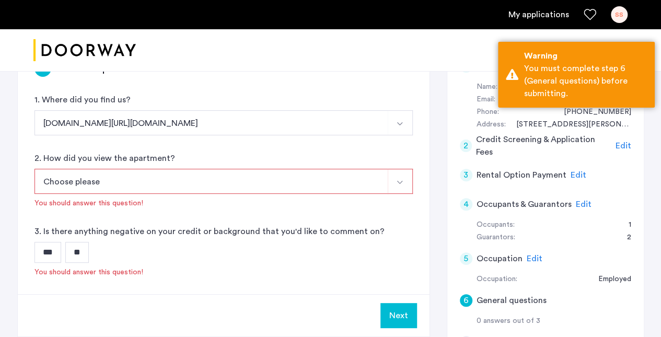
click at [113, 181] on button "Choose please" at bounding box center [211, 181] width 354 height 25
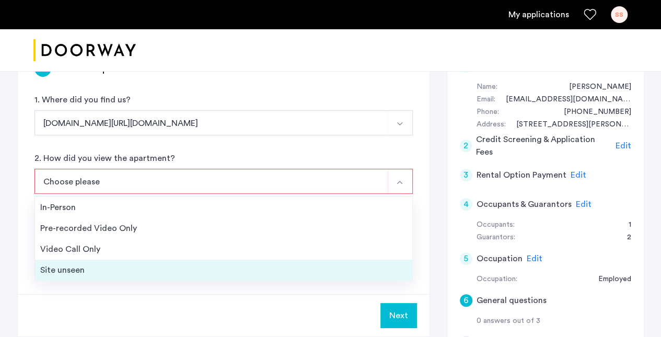
click at [71, 266] on div "Site unseen" at bounding box center [223, 270] width 367 height 13
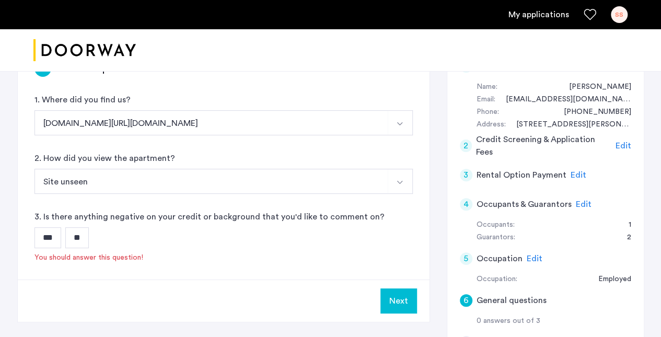
click at [102, 236] on div "*** **" at bounding box center [223, 237] width 378 height 21
click at [89, 237] on input "**" at bounding box center [77, 237] width 24 height 21
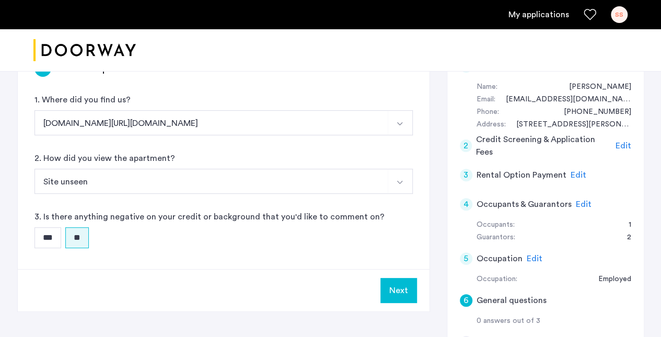
click at [398, 293] on button "Next" at bounding box center [398, 290] width 37 height 25
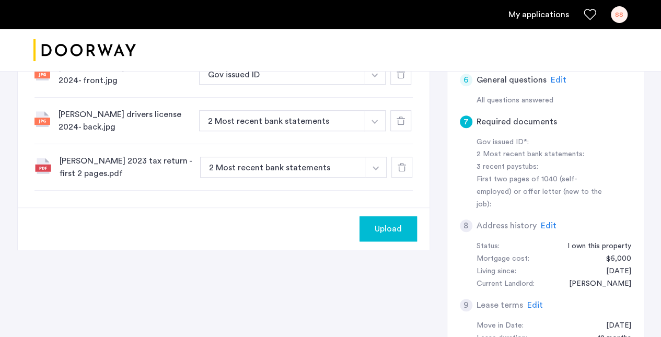
scroll to position [313, 0]
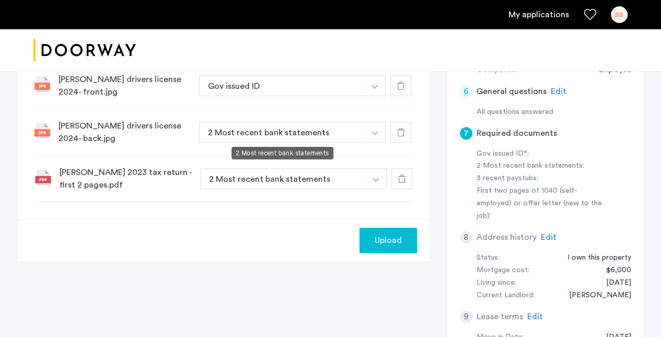
click at [279, 131] on button "2 Most recent bank statements" at bounding box center [282, 132] width 166 height 21
click at [376, 131] on img "button" at bounding box center [374, 133] width 6 height 4
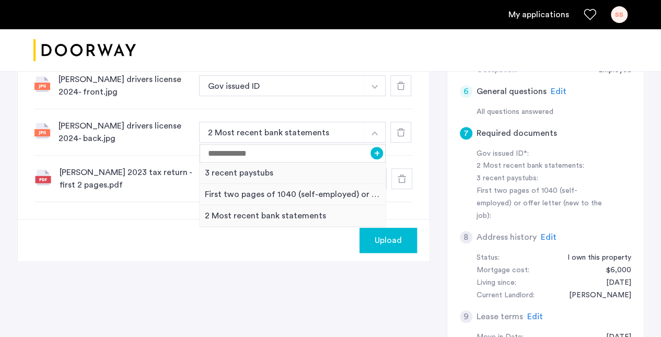
click at [145, 204] on div "7 Required documents Gov issued ID* 2 Most recent bank statements 3 recent pays…" at bounding box center [224, 26] width 412 height 385
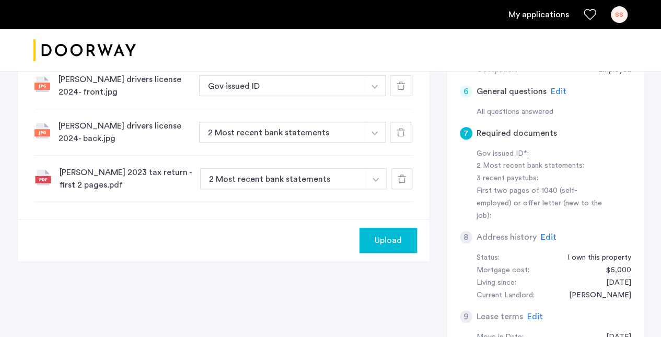
click at [400, 132] on icon at bounding box center [401, 132] width 8 height 8
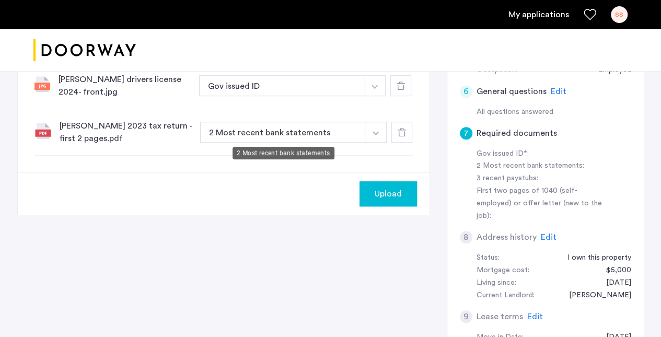
click at [281, 133] on button "2 Most recent bank statements" at bounding box center [283, 132] width 166 height 21
click at [375, 129] on button "button" at bounding box center [375, 132] width 21 height 21
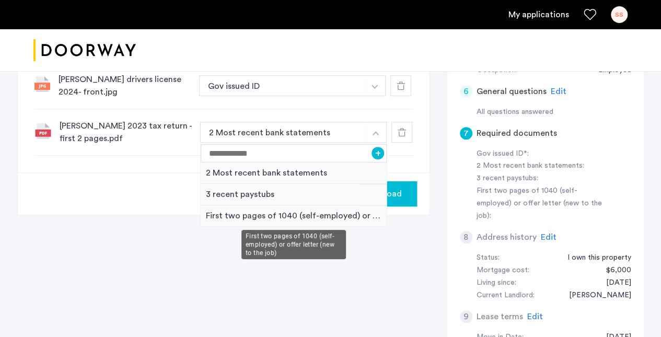
click at [248, 213] on div "First two pages of 1040 (self-employed) or offer letter (new to the job)" at bounding box center [294, 215] width 187 height 21
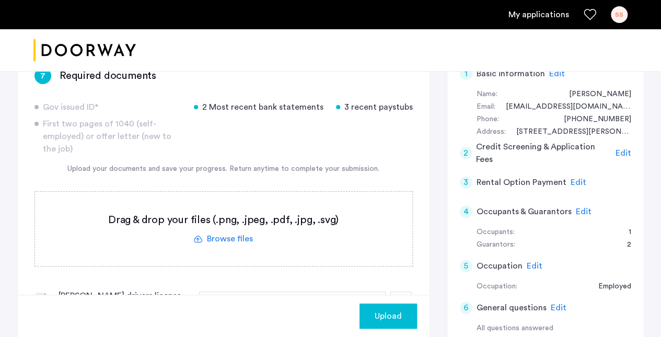
scroll to position [157, 0]
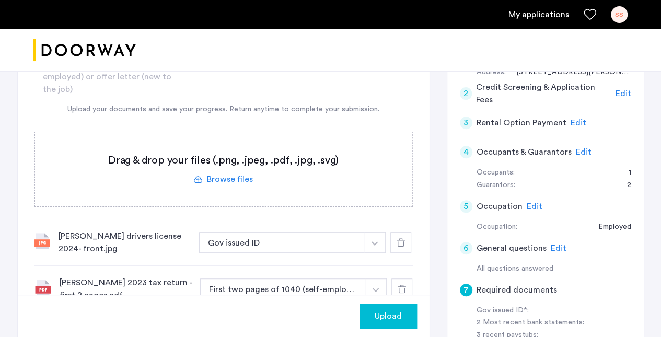
click at [375, 309] on button "Upload" at bounding box center [387, 316] width 57 height 25
click at [395, 315] on button "Next" at bounding box center [398, 316] width 37 height 25
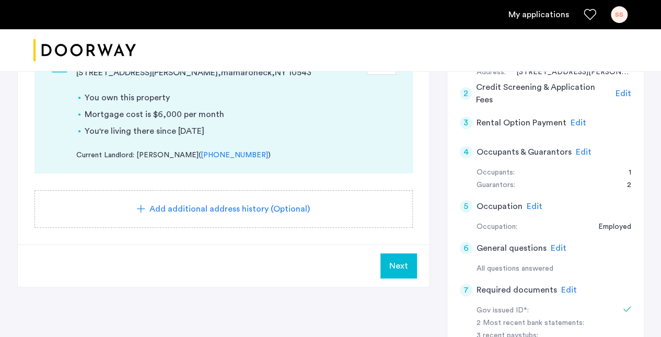
click at [392, 266] on span "Next" at bounding box center [398, 266] width 19 height 13
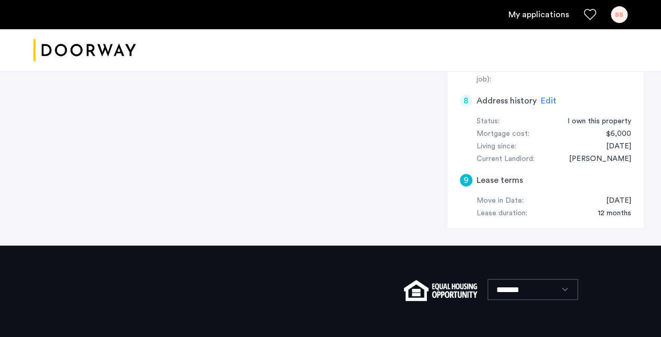
scroll to position [470, 0]
